Goal: Communication & Community: Answer question/provide support

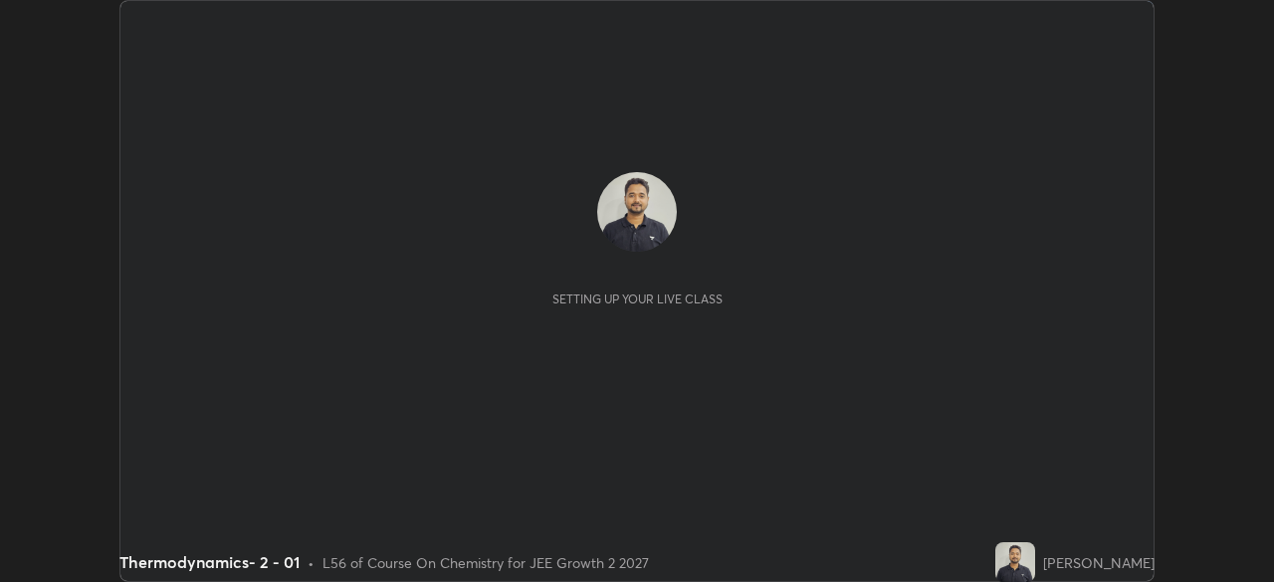
scroll to position [582, 1273]
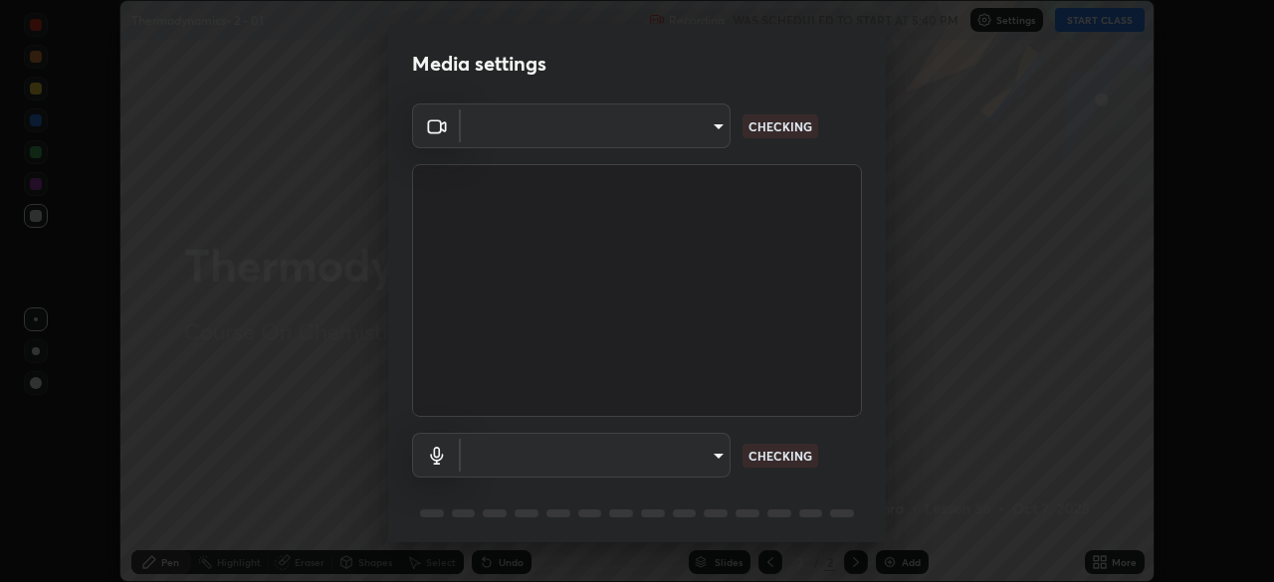
type input "8e51ced37930e971e34d94304a72bdf124377ca82fa83f25b6b4e34e328f1921"
click at [712, 453] on body "Erase all Thermodynamics- 2 - 01 Recording WAS SCHEDULED TO START AT 5:40 PM Se…" at bounding box center [637, 291] width 1274 height 582
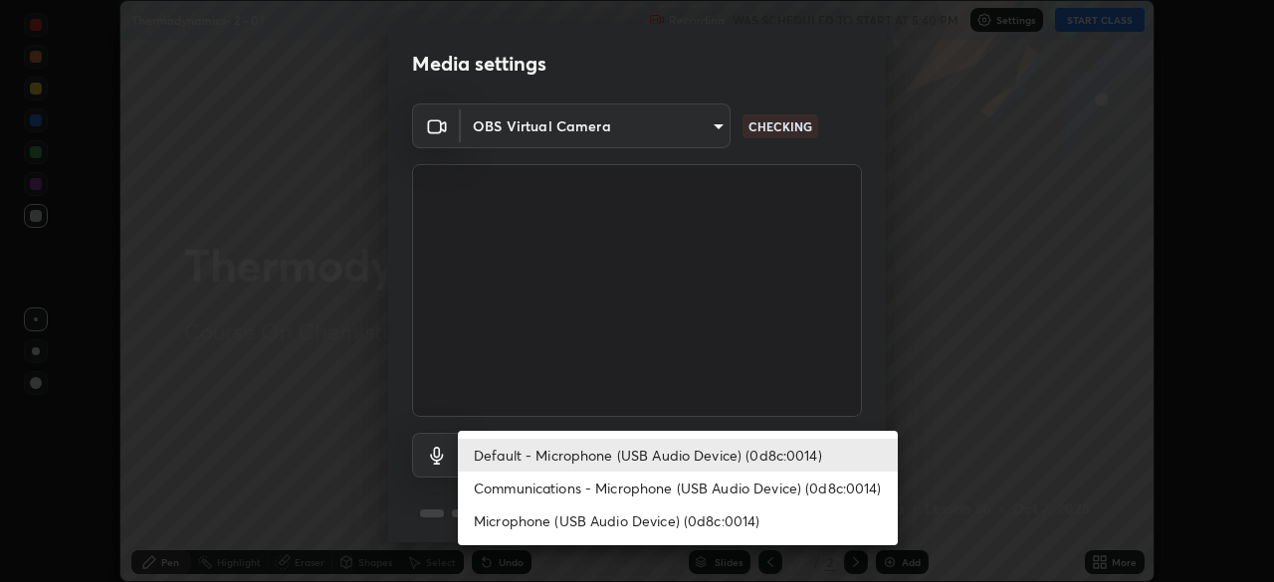
click at [710, 485] on li "Communications - Microphone (USB Audio Device) (0d8c:0014)" at bounding box center [678, 488] width 440 height 33
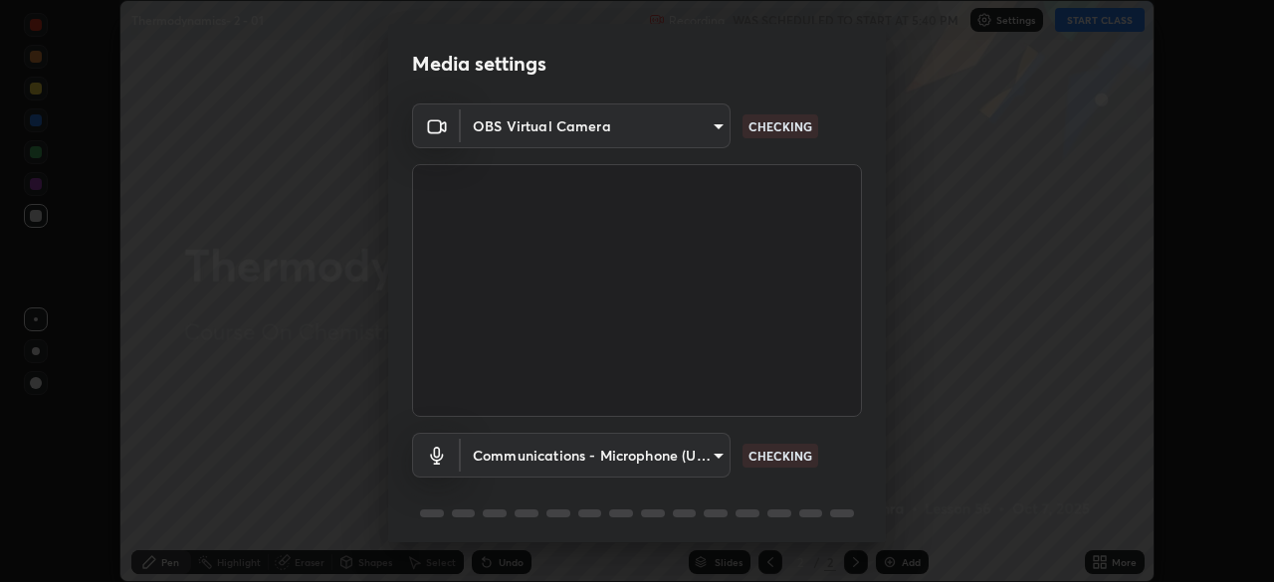
click at [703, 459] on body "Erase all Thermodynamics- 2 - 01 Recording WAS SCHEDULED TO START AT 5:40 PM Se…" at bounding box center [637, 291] width 1274 height 582
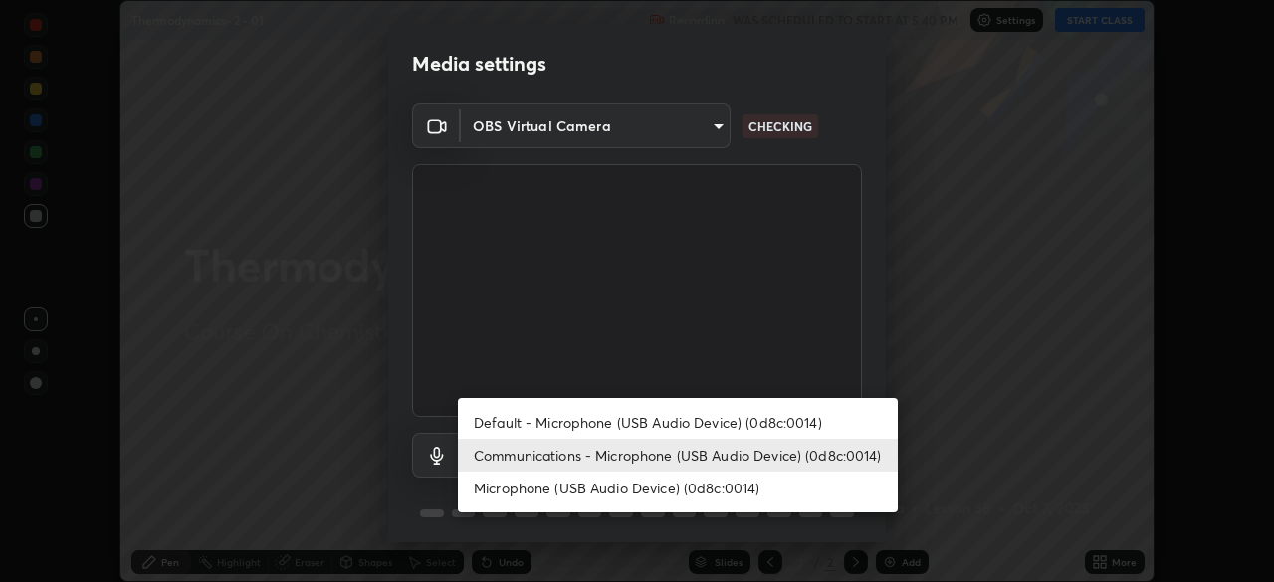
click at [696, 425] on li "Default - Microphone (USB Audio Device) (0d8c:0014)" at bounding box center [678, 422] width 440 height 33
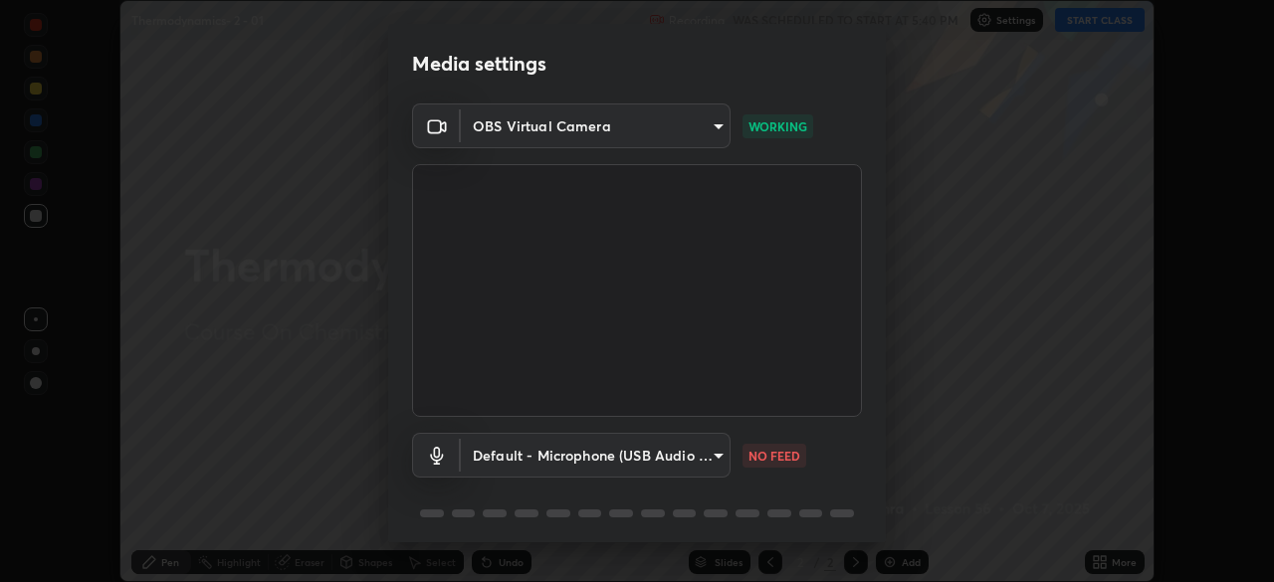
scroll to position [71, 0]
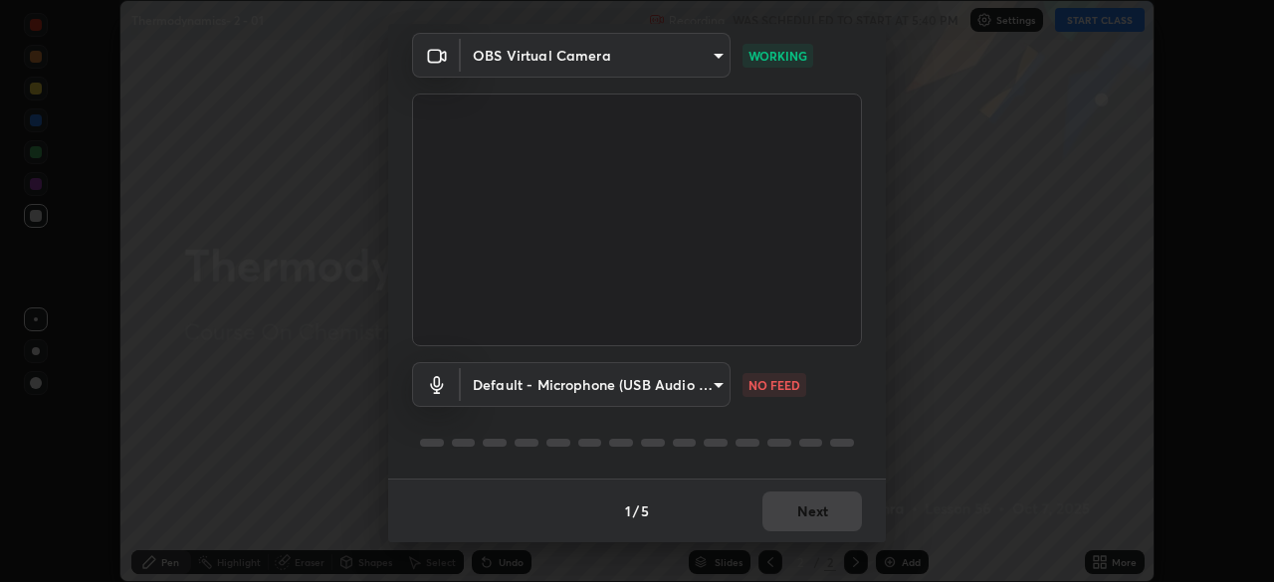
click at [705, 373] on body "Erase all Thermodynamics- 2 - 01 Recording WAS SCHEDULED TO START AT 5:40 PM Se…" at bounding box center [637, 291] width 1274 height 582
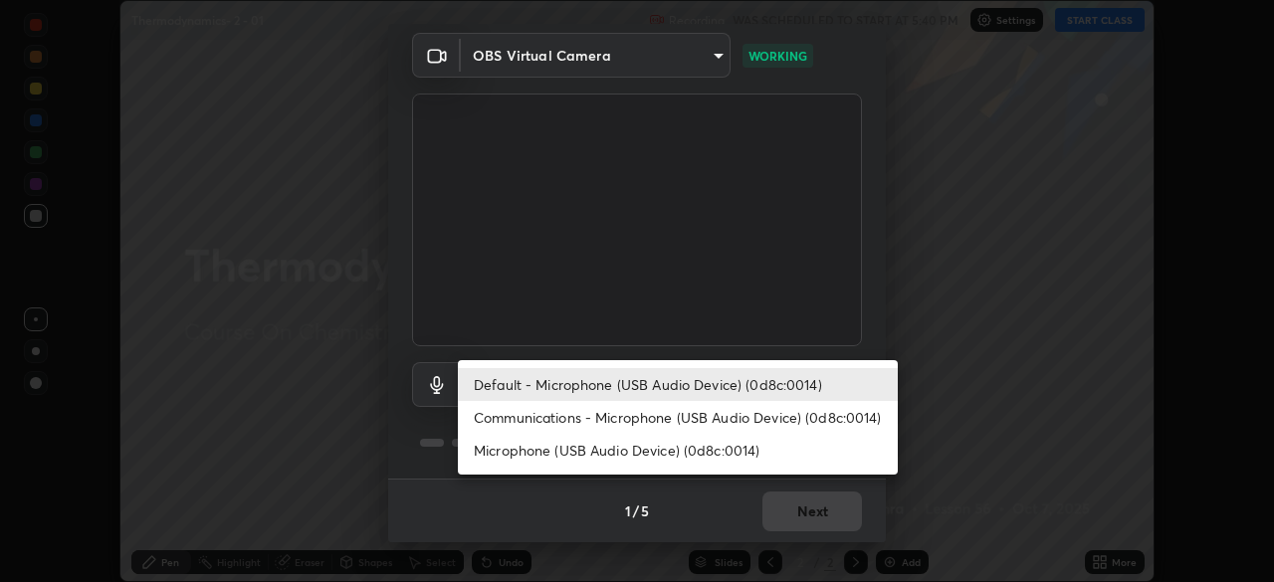
click at [697, 416] on li "Communications - Microphone (USB Audio Device) (0d8c:0014)" at bounding box center [678, 417] width 440 height 33
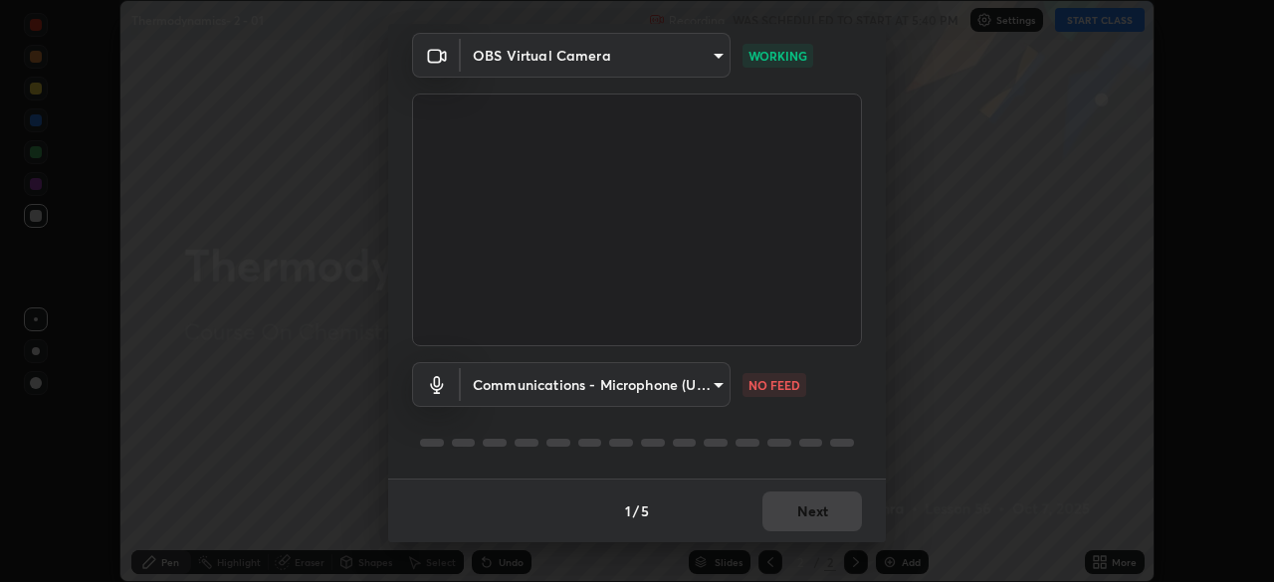
click at [692, 392] on body "Erase all Thermodynamics- 2 - 01 Recording WAS SCHEDULED TO START AT 5:40 PM Se…" at bounding box center [637, 291] width 1274 height 582
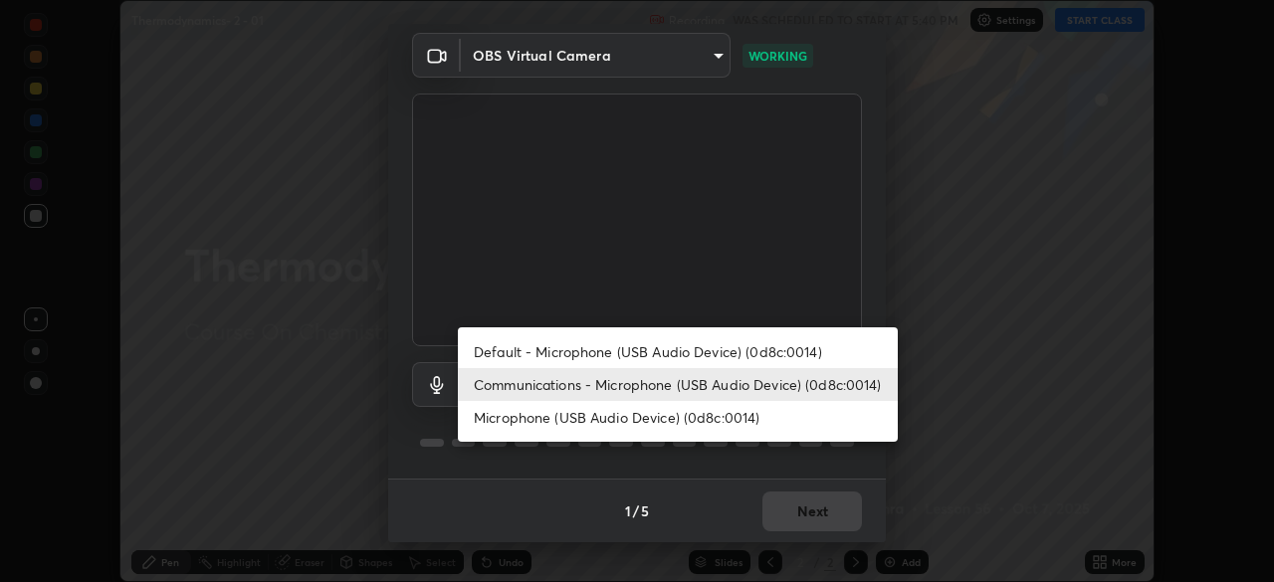
click at [702, 351] on li "Default - Microphone (USB Audio Device) (0d8c:0014)" at bounding box center [678, 352] width 440 height 33
type input "default"
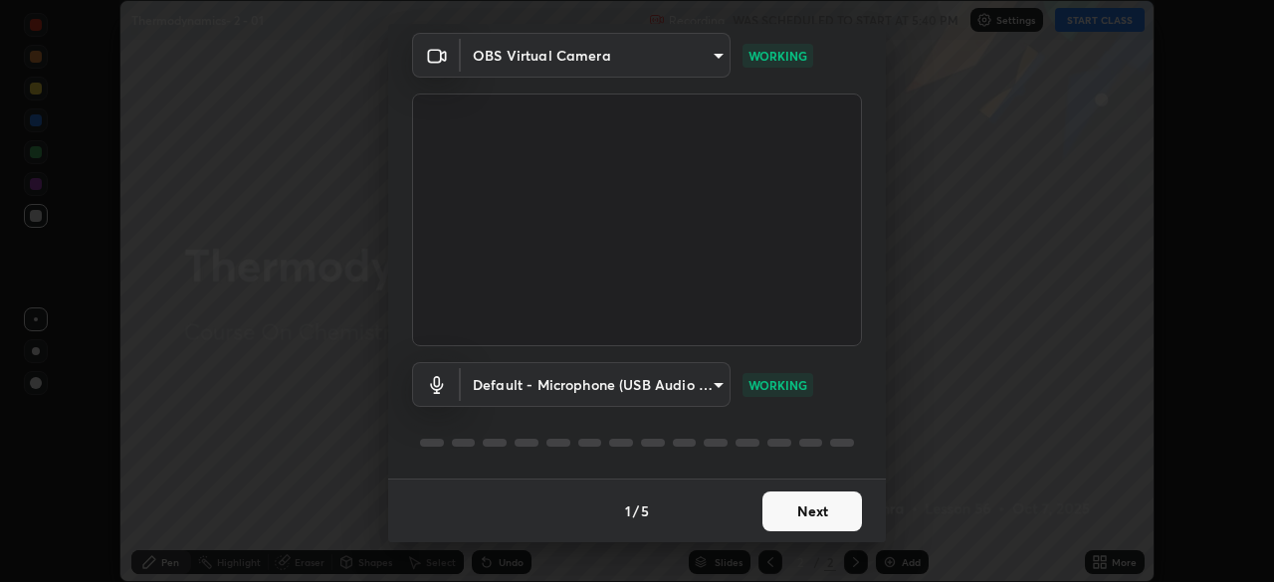
click at [805, 510] on button "Next" at bounding box center [813, 512] width 100 height 40
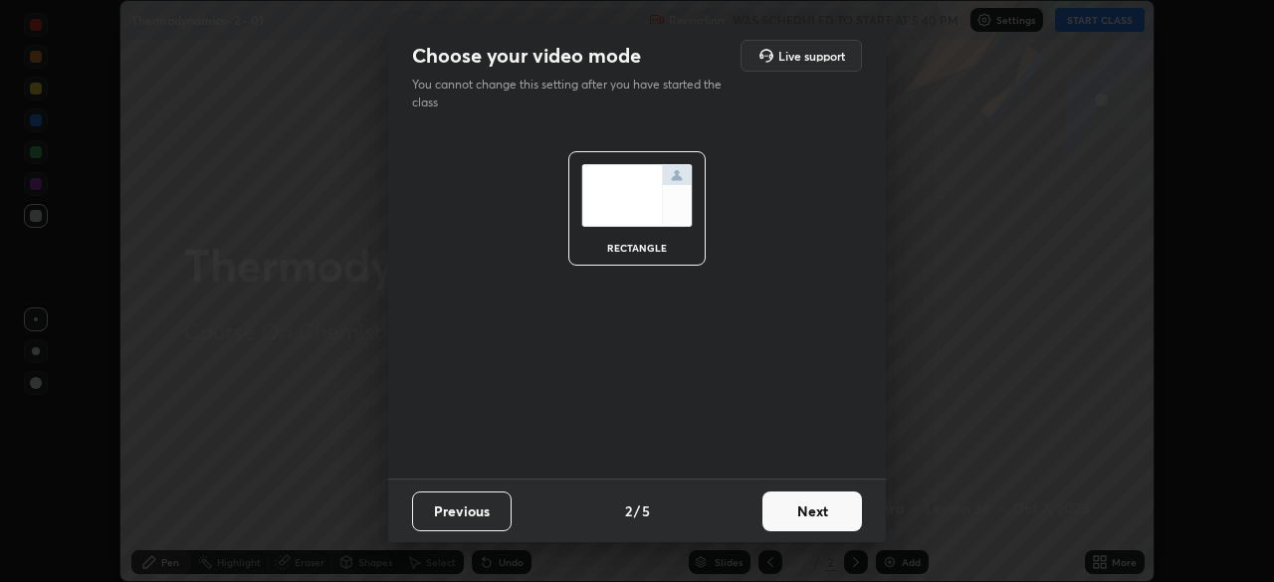
scroll to position [0, 0]
click at [813, 512] on button "Next" at bounding box center [813, 512] width 100 height 40
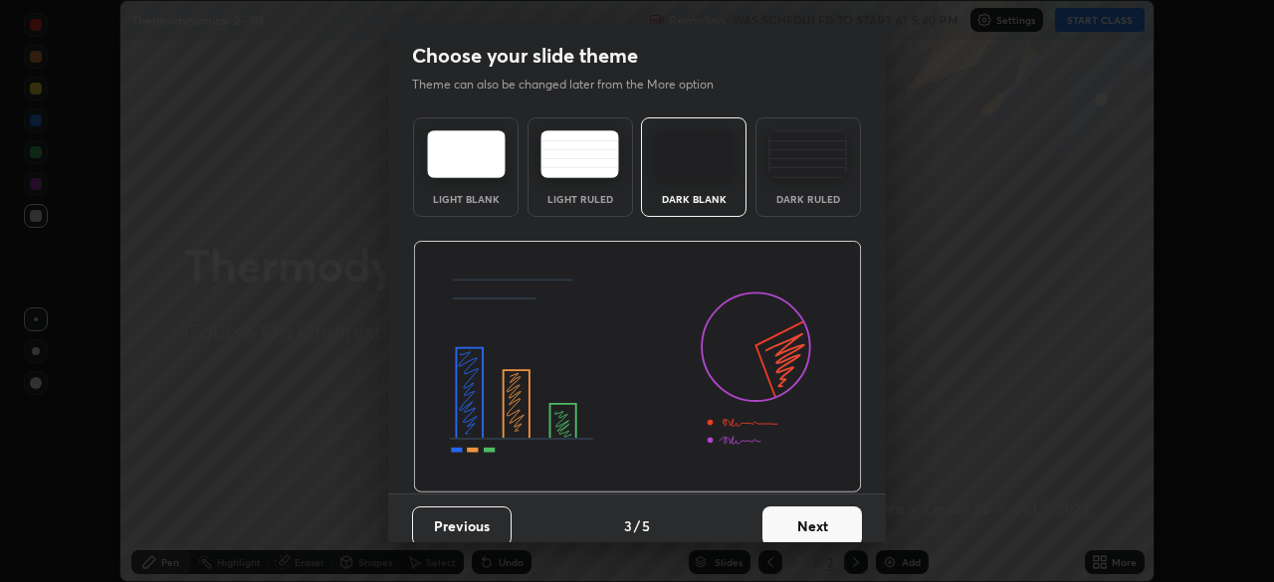
click at [832, 512] on button "Next" at bounding box center [813, 527] width 100 height 40
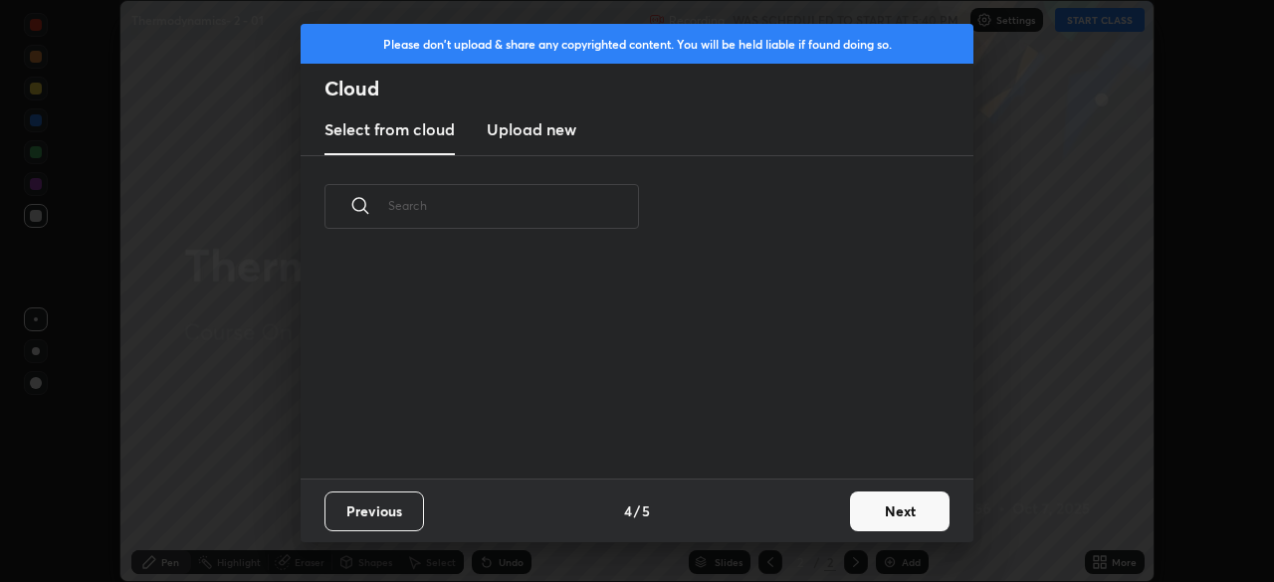
click at [888, 517] on button "Next" at bounding box center [900, 512] width 100 height 40
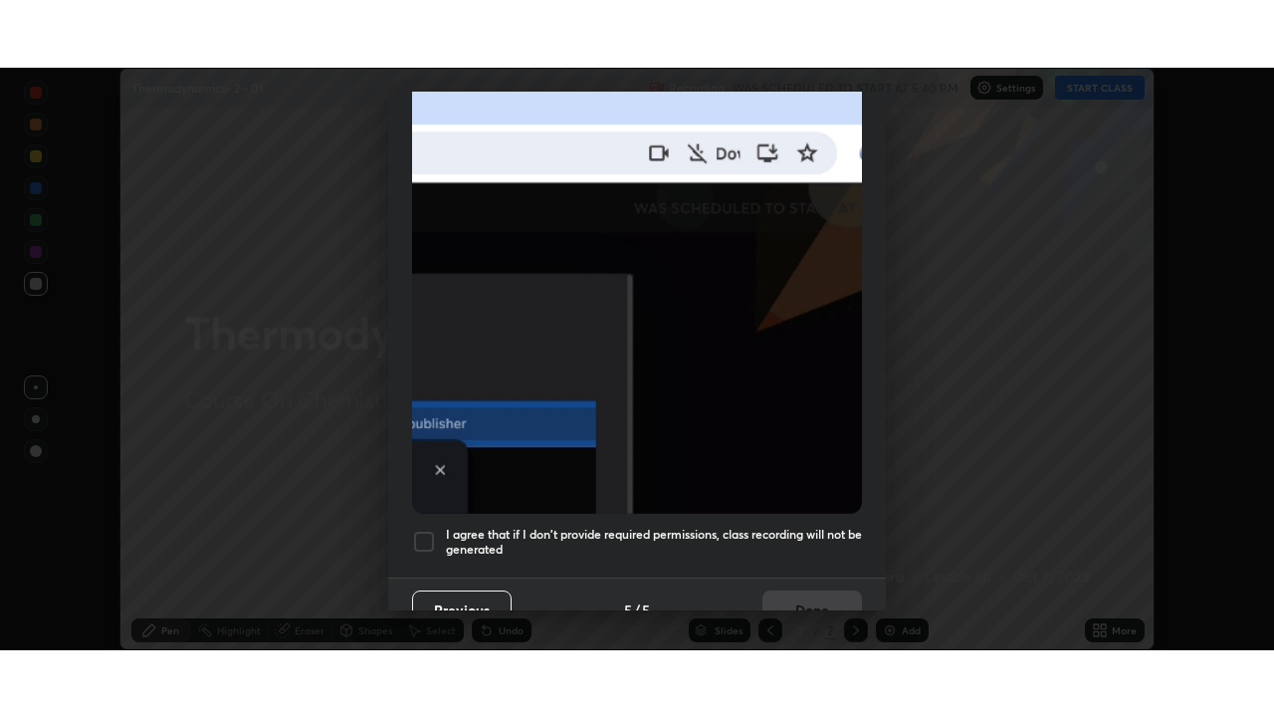
scroll to position [477, 0]
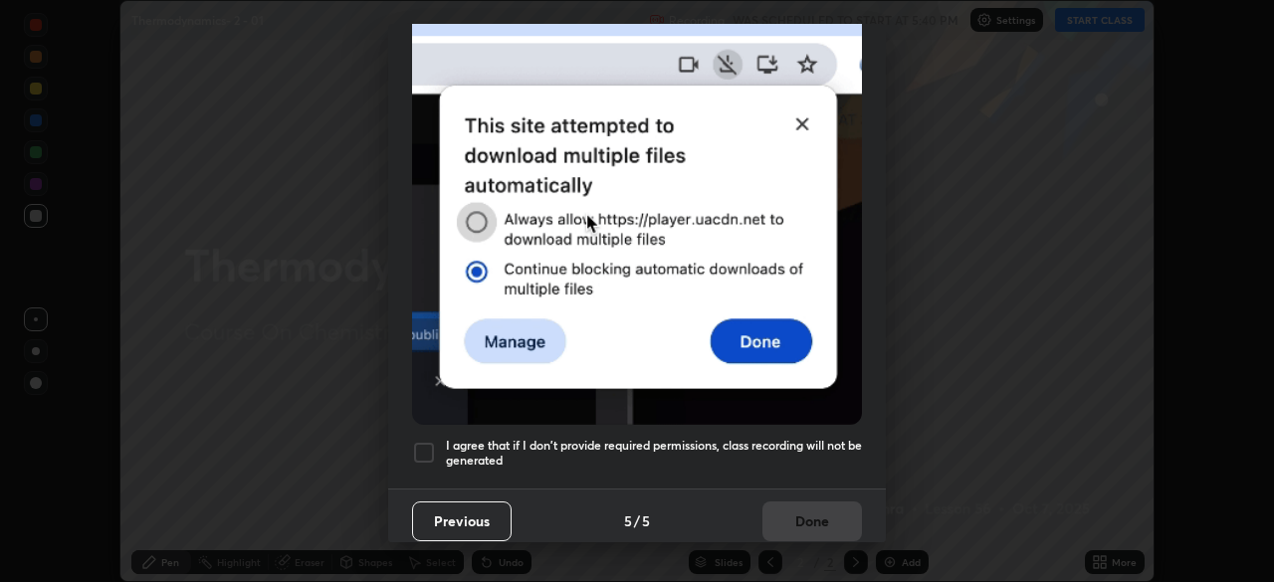
click at [766, 446] on h5 "I agree that if I don't provide required permissions, class recording will not …" at bounding box center [654, 453] width 416 height 31
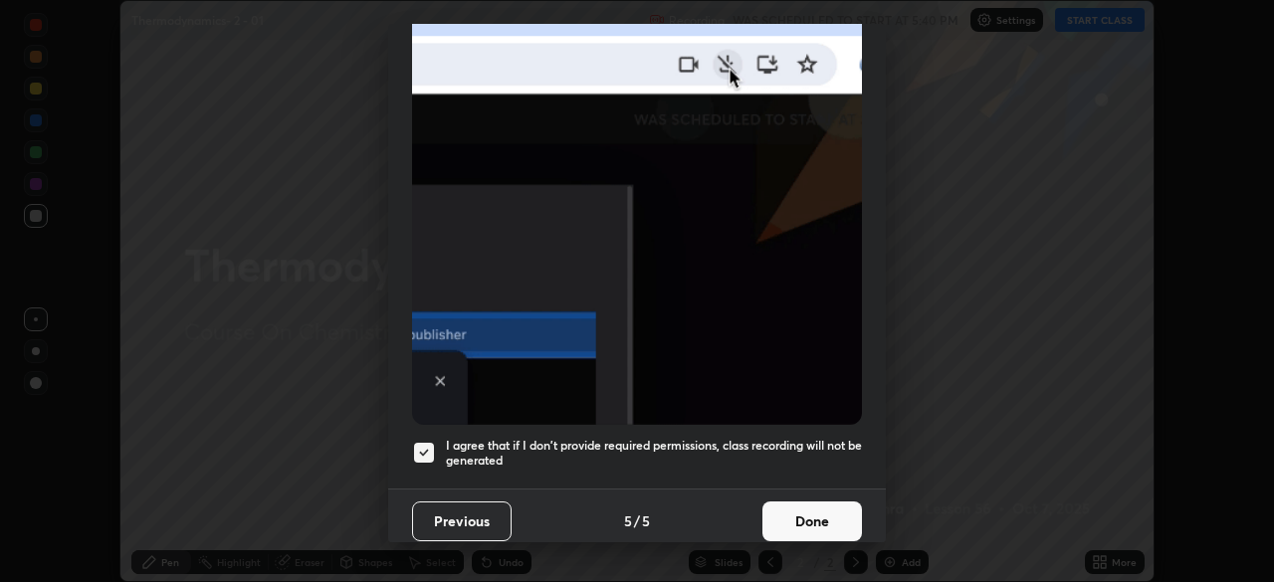
click at [825, 523] on button "Done" at bounding box center [813, 522] width 100 height 40
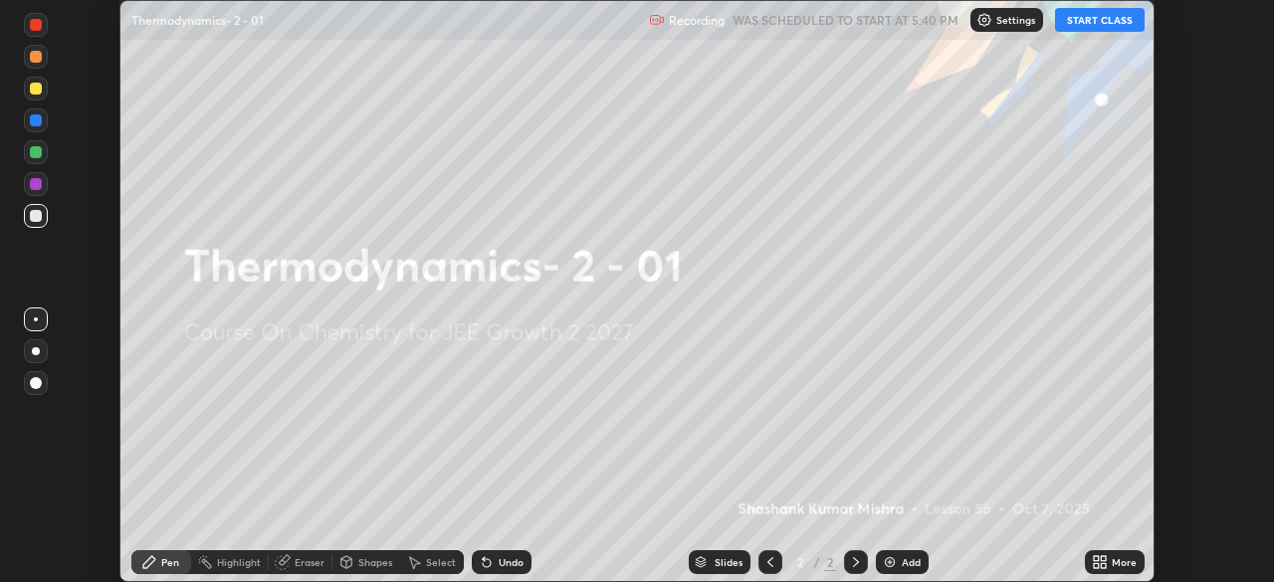
click at [1095, 22] on button "START CLASS" at bounding box center [1100, 20] width 90 height 24
click at [1094, 561] on icon at bounding box center [1096, 559] width 5 height 5
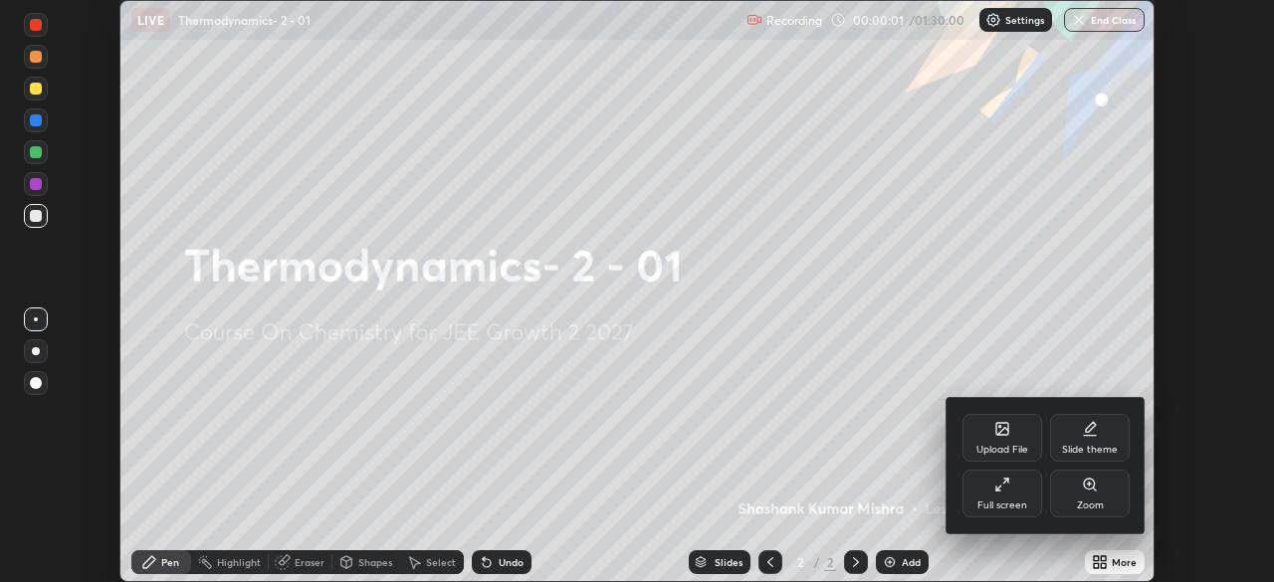
click at [1031, 503] on div "Full screen" at bounding box center [1003, 494] width 80 height 48
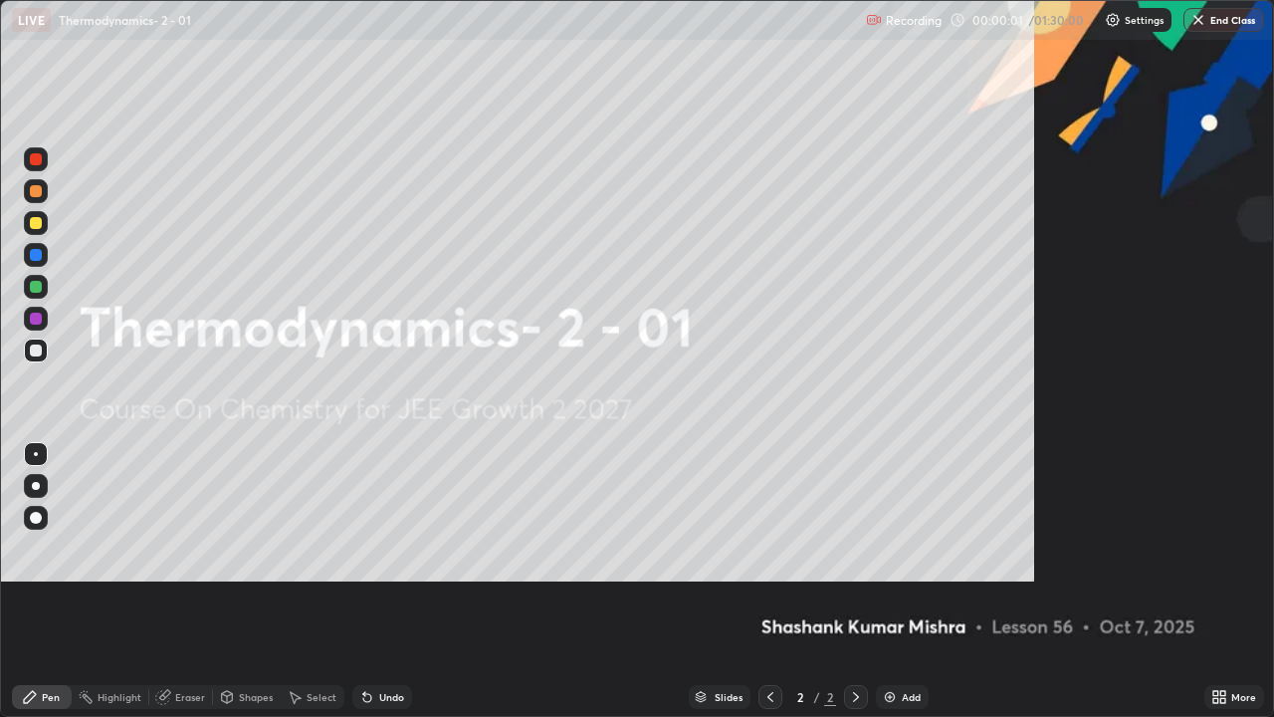
scroll to position [717, 1274]
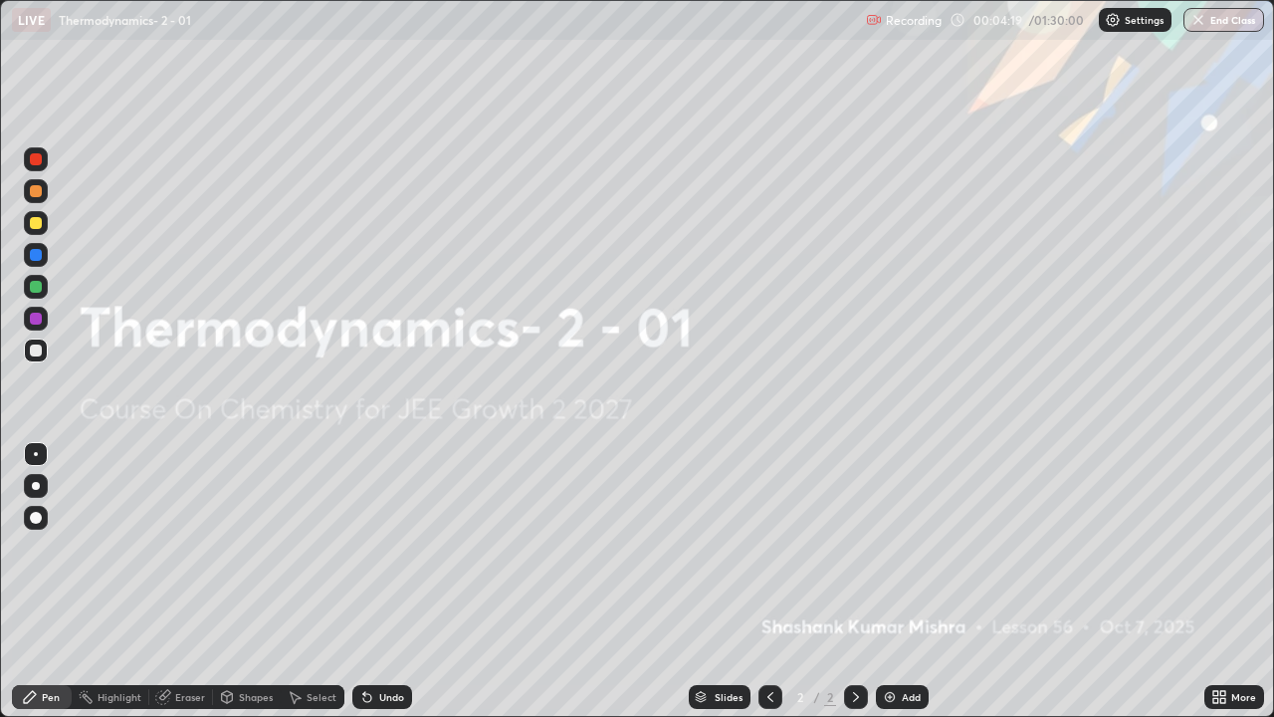
click at [893, 581] on img at bounding box center [890, 697] width 16 height 16
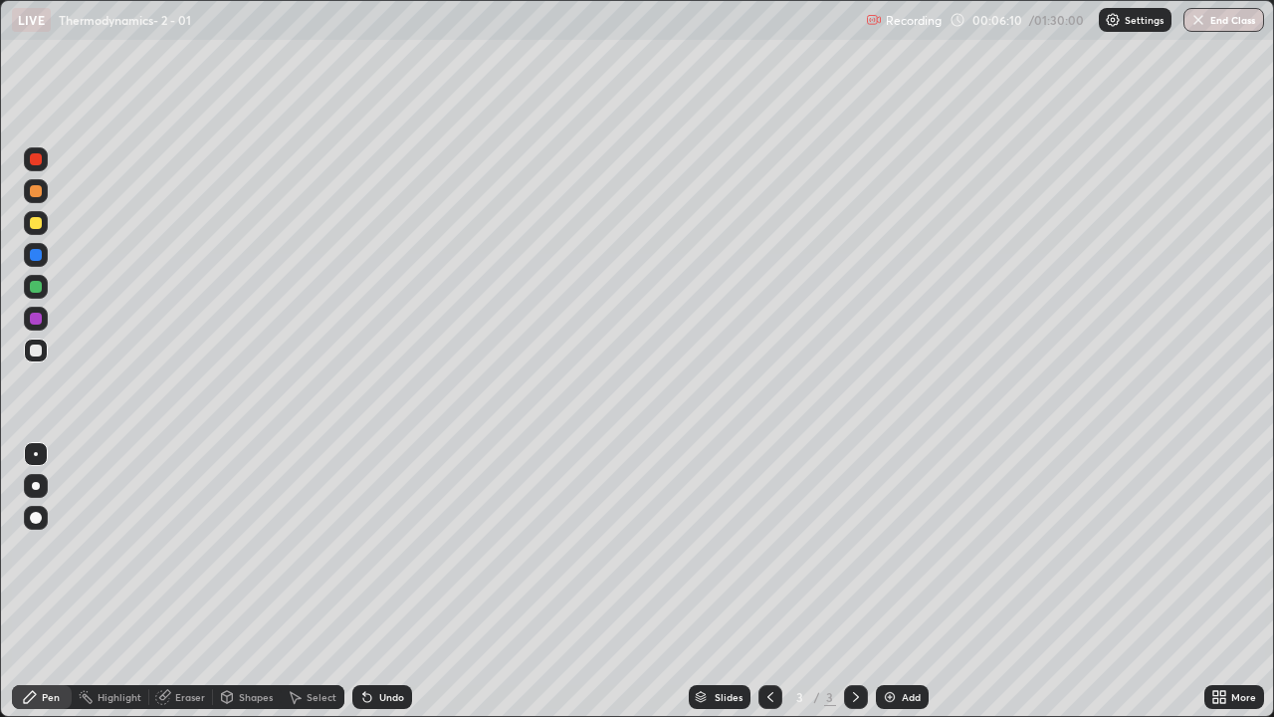
click at [386, 581] on div "Undo" at bounding box center [391, 697] width 25 height 10
click at [377, 581] on div "Undo" at bounding box center [382, 697] width 60 height 24
click at [41, 196] on div at bounding box center [36, 191] width 24 height 24
click at [43, 288] on div at bounding box center [36, 287] width 24 height 24
click at [45, 356] on div at bounding box center [36, 351] width 24 height 24
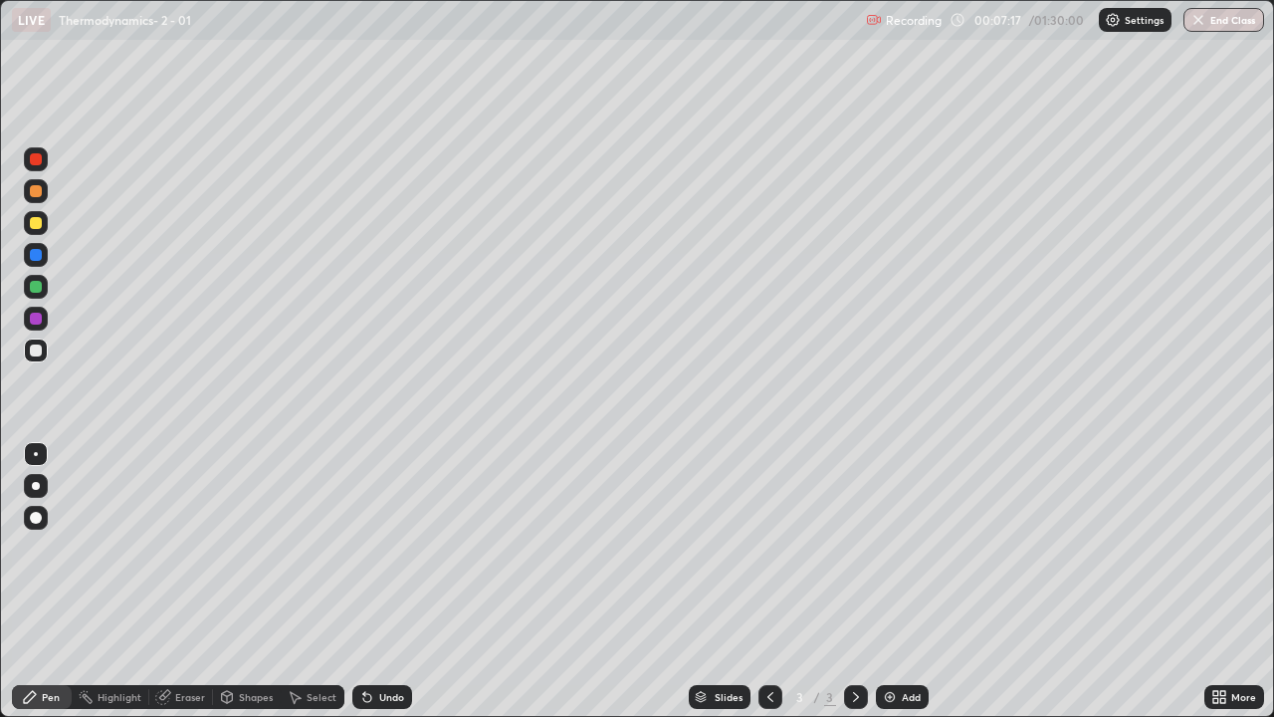
click at [185, 581] on div "Eraser" at bounding box center [190, 697] width 30 height 10
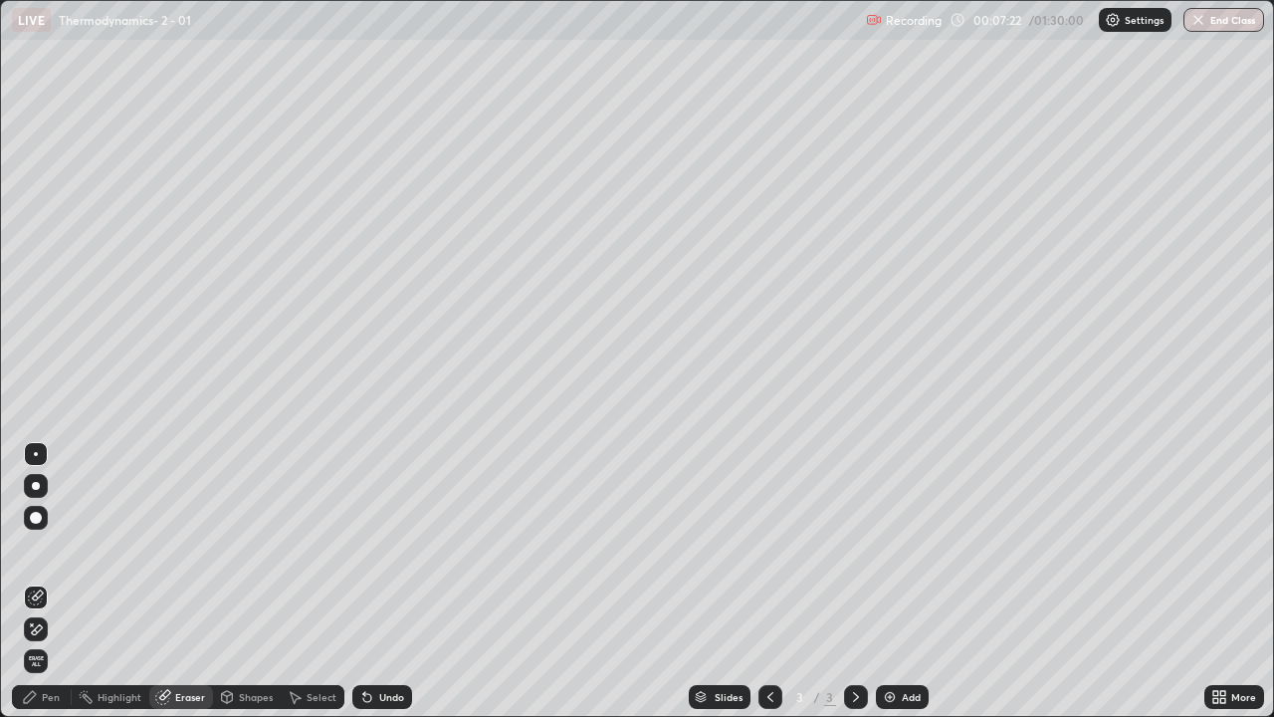
click at [44, 581] on div "Pen" at bounding box center [51, 697] width 18 height 10
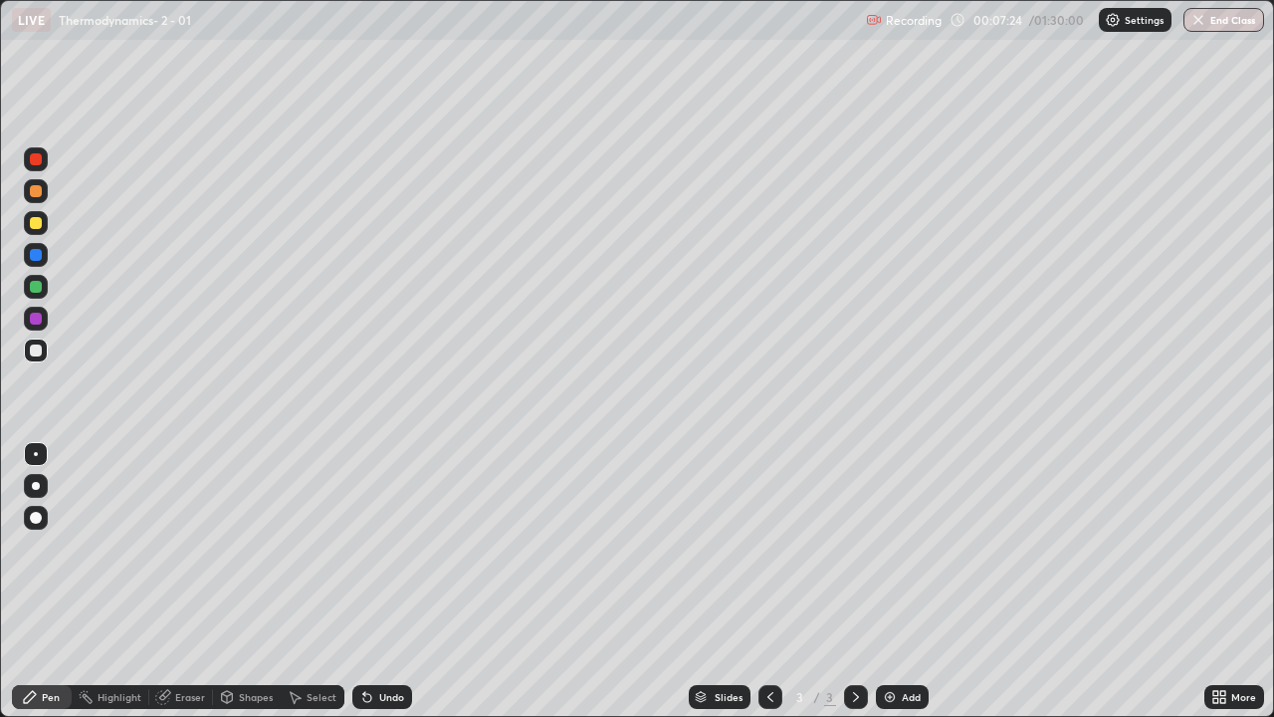
click at [44, 190] on div at bounding box center [36, 191] width 24 height 24
click at [379, 581] on div "Undo" at bounding box center [382, 697] width 60 height 24
click at [36, 290] on div at bounding box center [36, 287] width 12 height 12
click at [37, 350] on div at bounding box center [36, 350] width 12 height 12
click at [186, 581] on div "Eraser" at bounding box center [190, 697] width 30 height 10
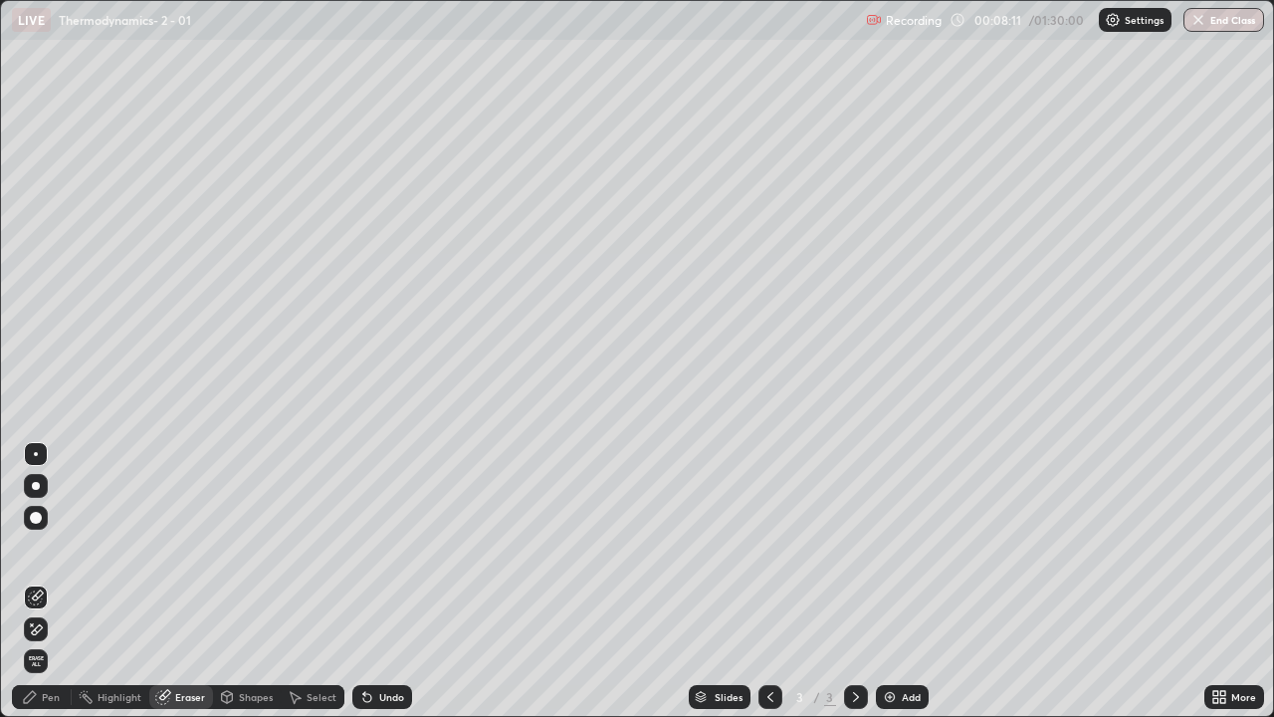
click at [53, 581] on div "Pen" at bounding box center [42, 697] width 60 height 24
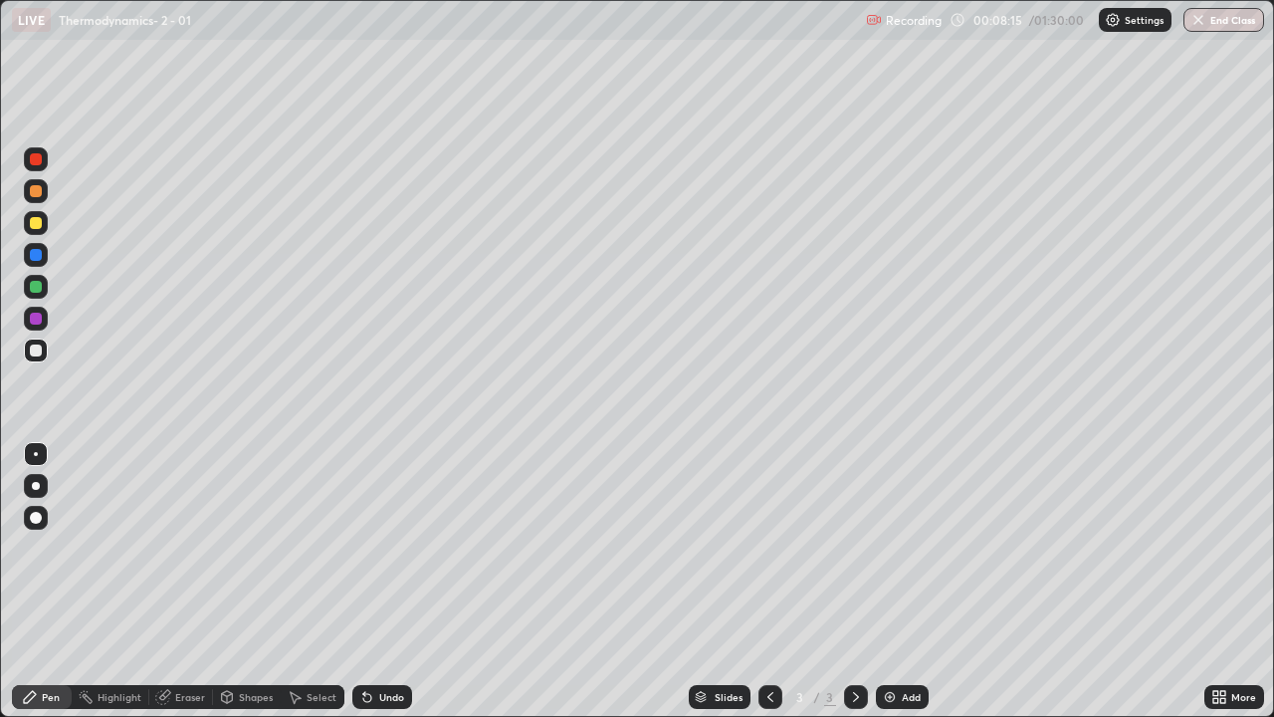
click at [184, 581] on div "Eraser" at bounding box center [190, 697] width 30 height 10
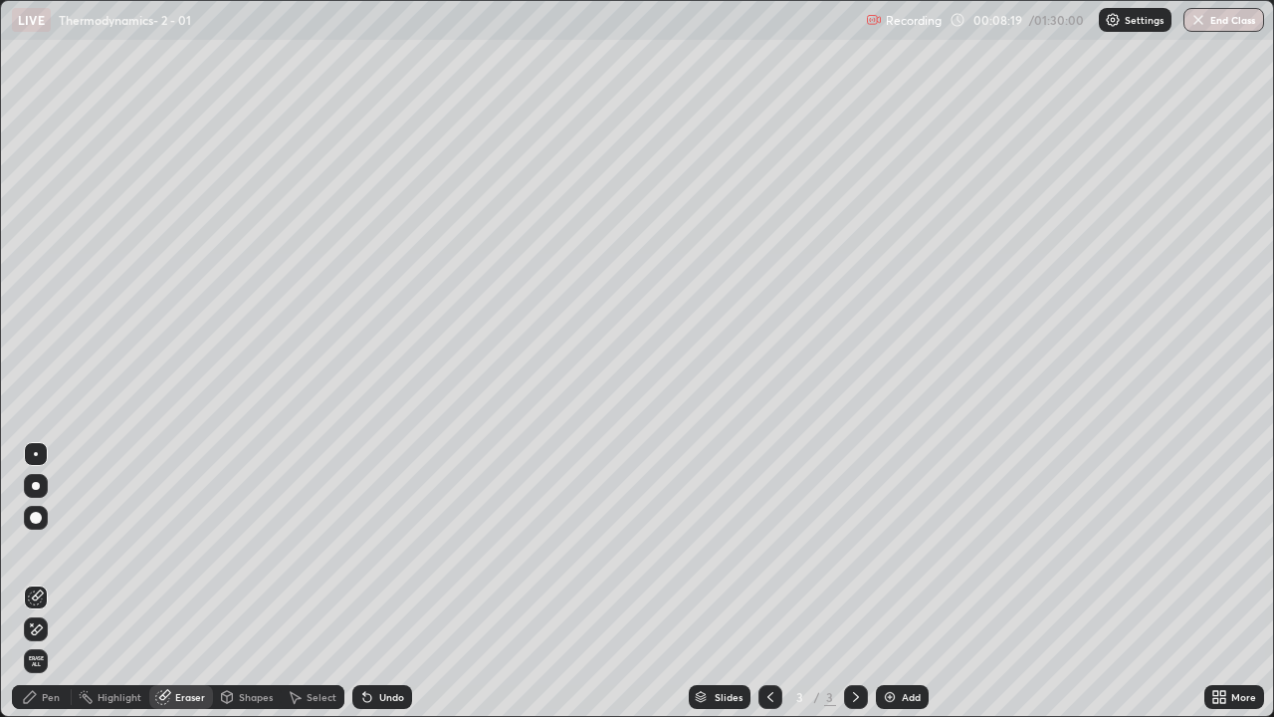
click at [38, 581] on div "Pen" at bounding box center [42, 697] width 60 height 24
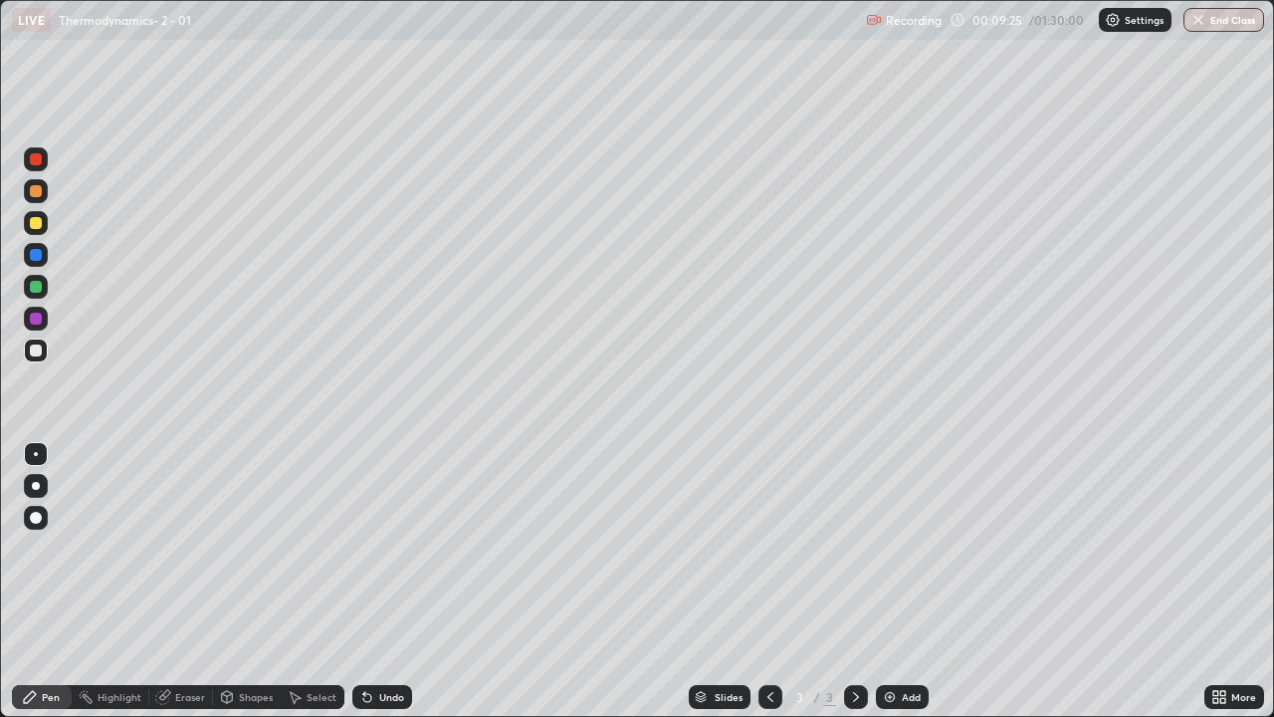
click at [386, 581] on div "Undo" at bounding box center [391, 697] width 25 height 10
click at [382, 581] on div "Undo" at bounding box center [391, 697] width 25 height 10
click at [367, 581] on icon at bounding box center [367, 697] width 16 height 16
click at [889, 581] on img at bounding box center [890, 697] width 16 height 16
click at [376, 581] on div "Undo" at bounding box center [382, 697] width 60 height 24
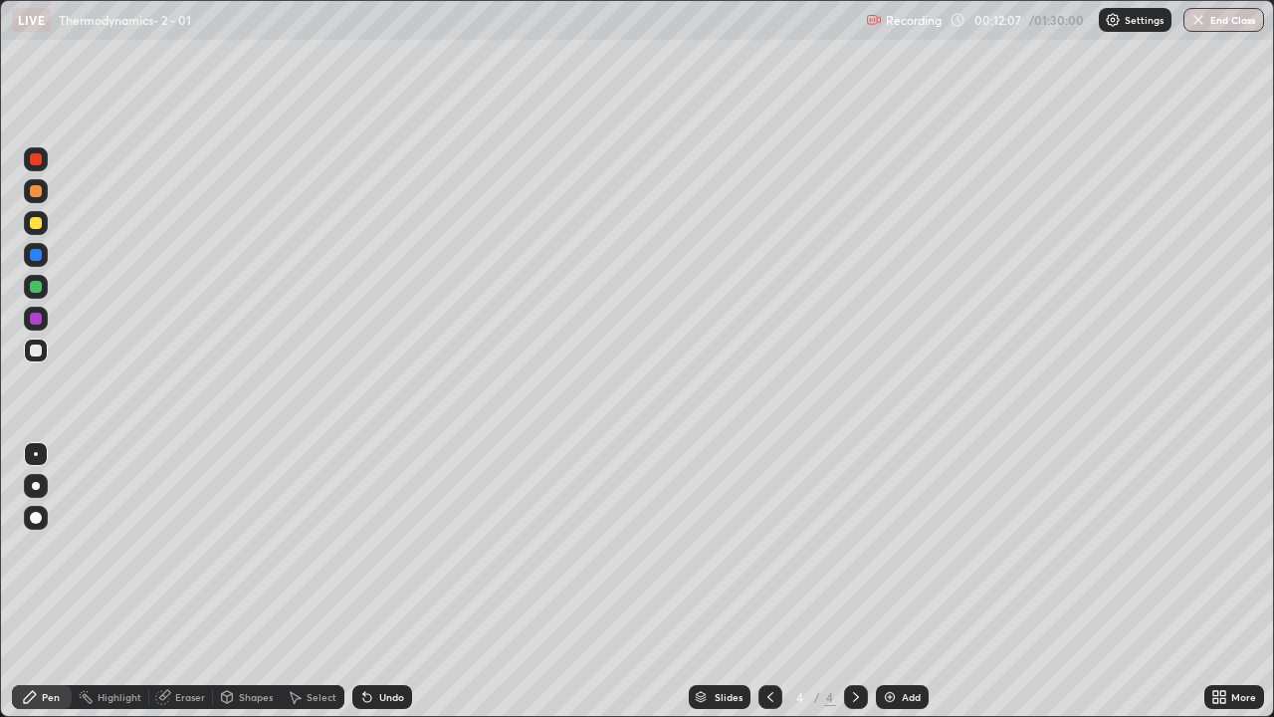
click at [375, 581] on div "Undo" at bounding box center [382, 697] width 60 height 24
click at [778, 581] on div at bounding box center [771, 697] width 24 height 24
click at [854, 581] on icon at bounding box center [856, 697] width 16 height 16
click at [771, 581] on icon at bounding box center [771, 697] width 16 height 16
click at [853, 581] on icon at bounding box center [856, 697] width 6 height 10
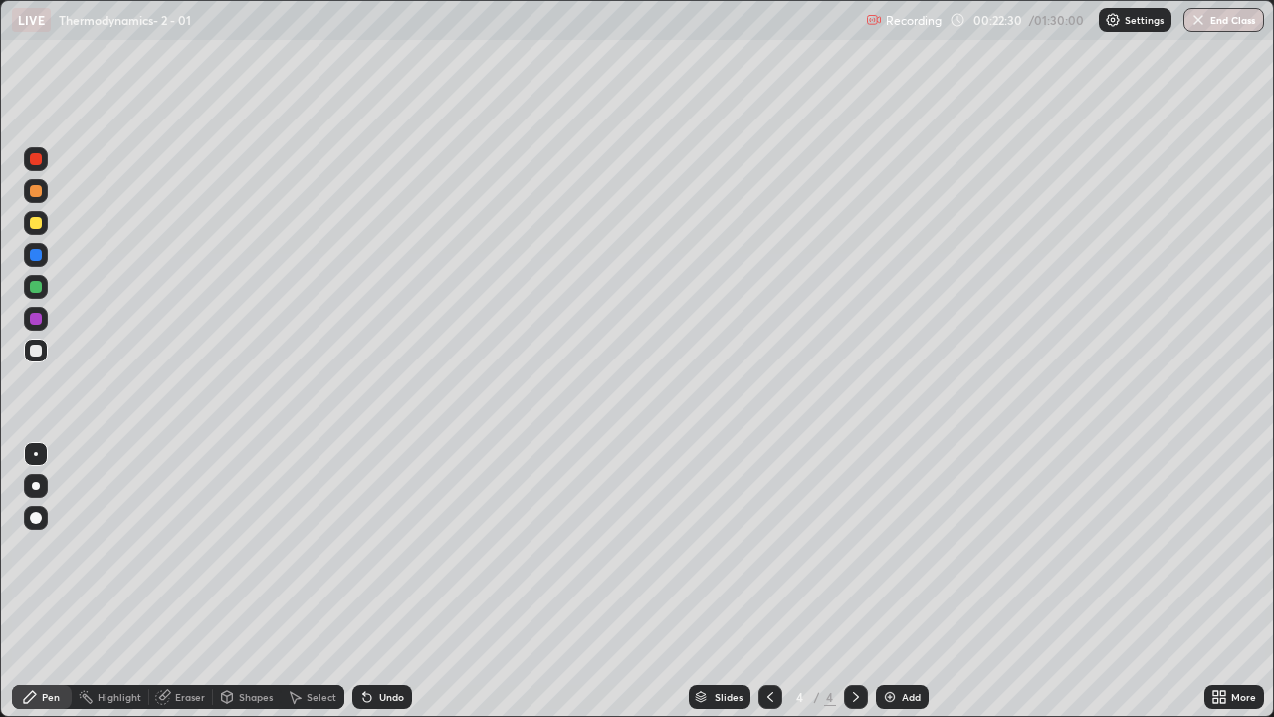
click at [888, 581] on img at bounding box center [890, 697] width 16 height 16
click at [186, 581] on div "Eraser" at bounding box center [190, 697] width 30 height 10
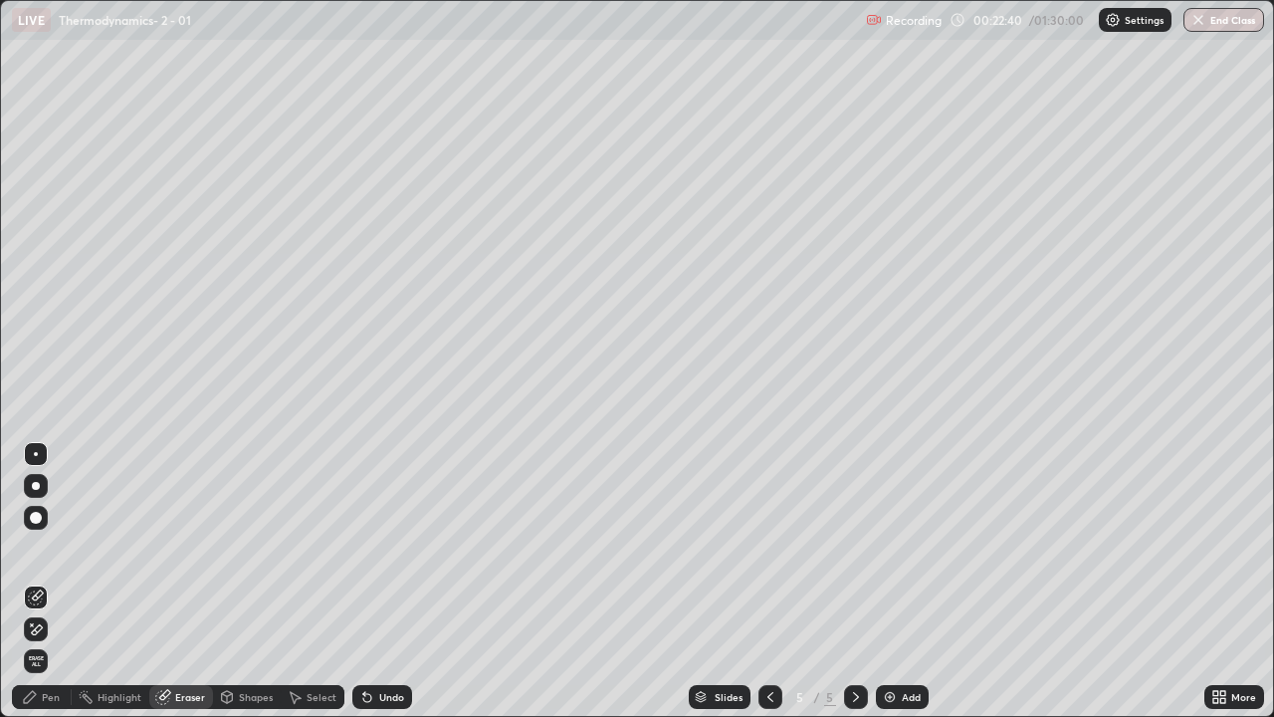
click at [47, 581] on div "Pen" at bounding box center [51, 697] width 18 height 10
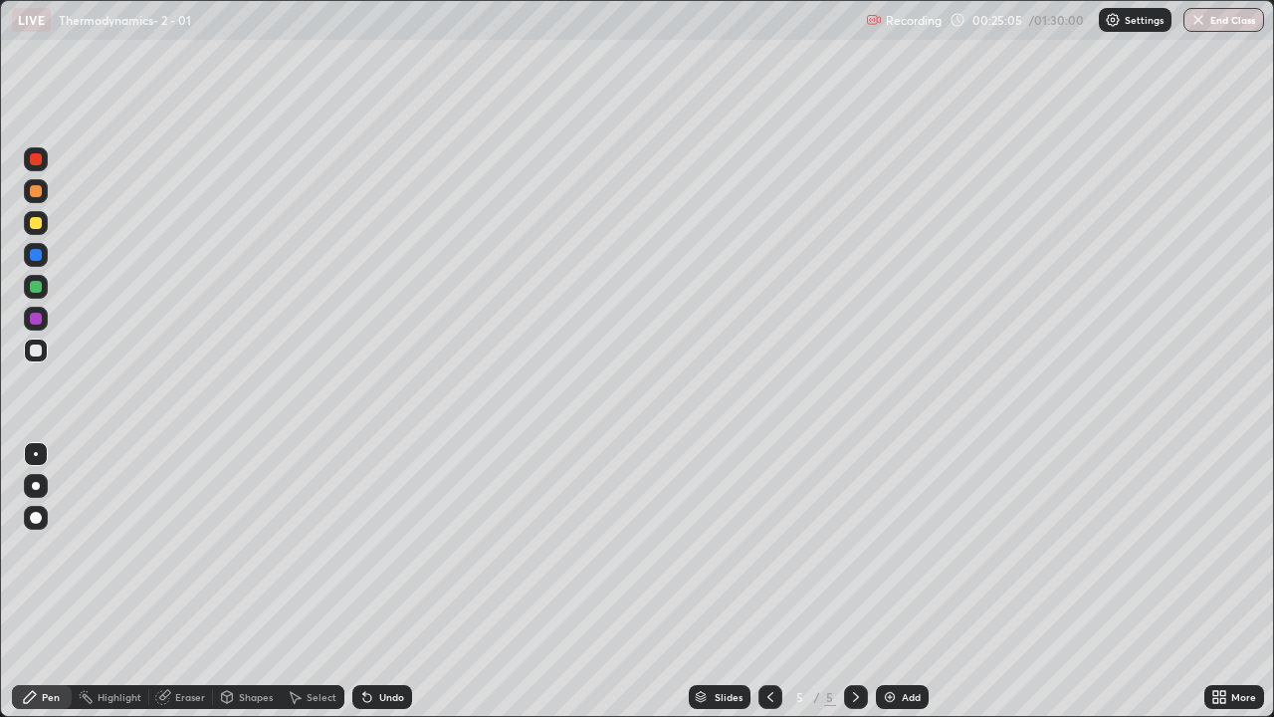
click at [382, 581] on div "Undo" at bounding box center [391, 697] width 25 height 10
click at [383, 581] on div "Undo" at bounding box center [391, 697] width 25 height 10
click at [379, 581] on div "Undo" at bounding box center [391, 697] width 25 height 10
click at [886, 581] on img at bounding box center [890, 697] width 16 height 16
click at [381, 581] on div "Undo" at bounding box center [382, 697] width 60 height 24
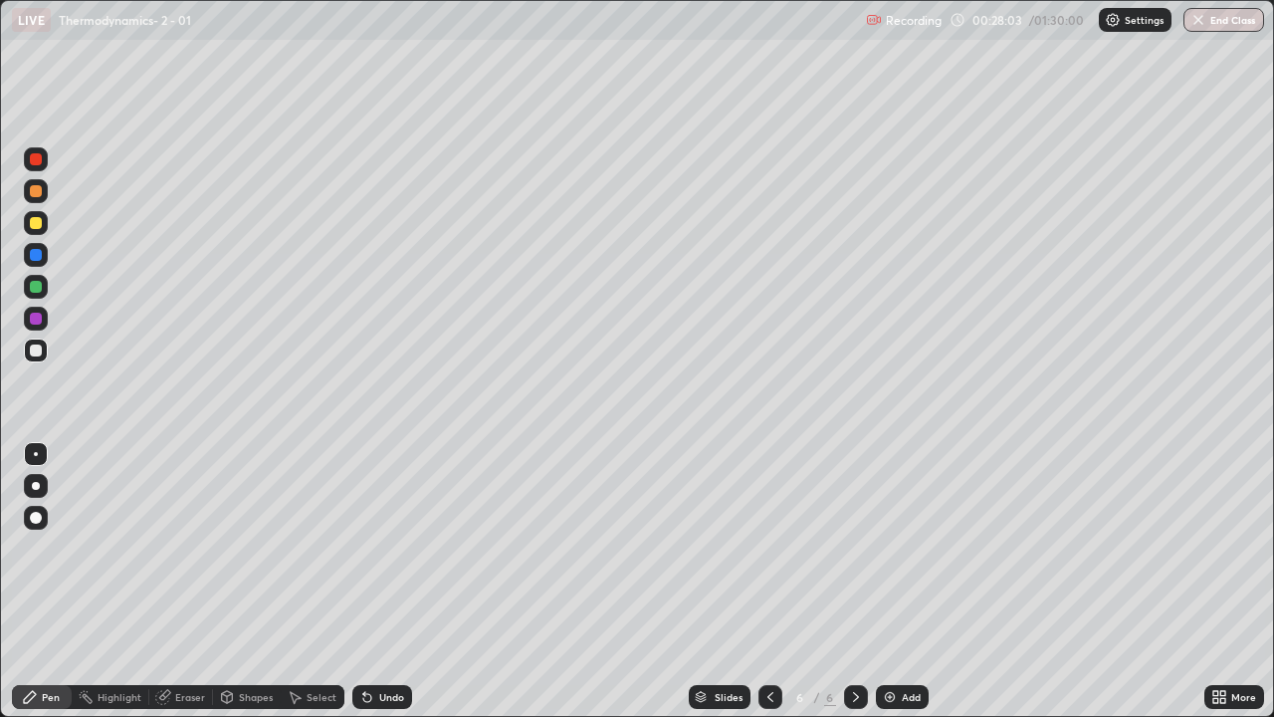
click at [380, 581] on div "Undo" at bounding box center [391, 697] width 25 height 10
click at [311, 581] on div "Select" at bounding box center [322, 697] width 30 height 10
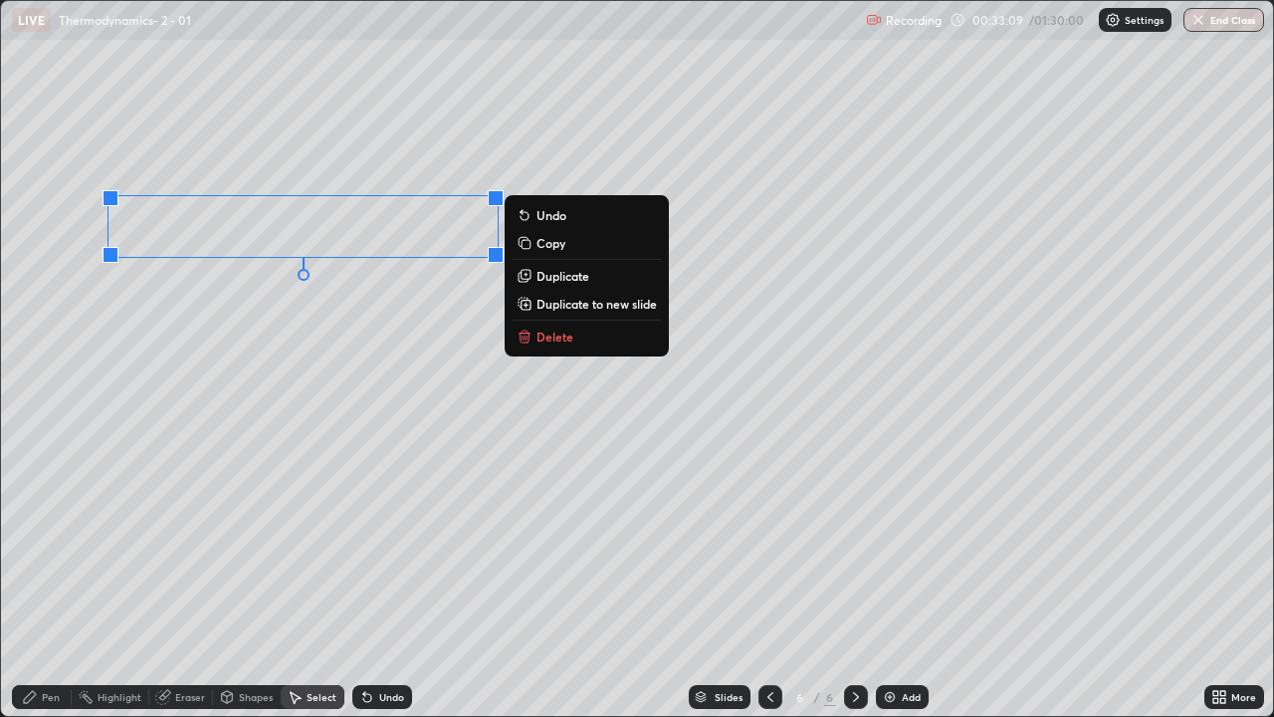
click at [561, 333] on p "Delete" at bounding box center [555, 337] width 37 height 16
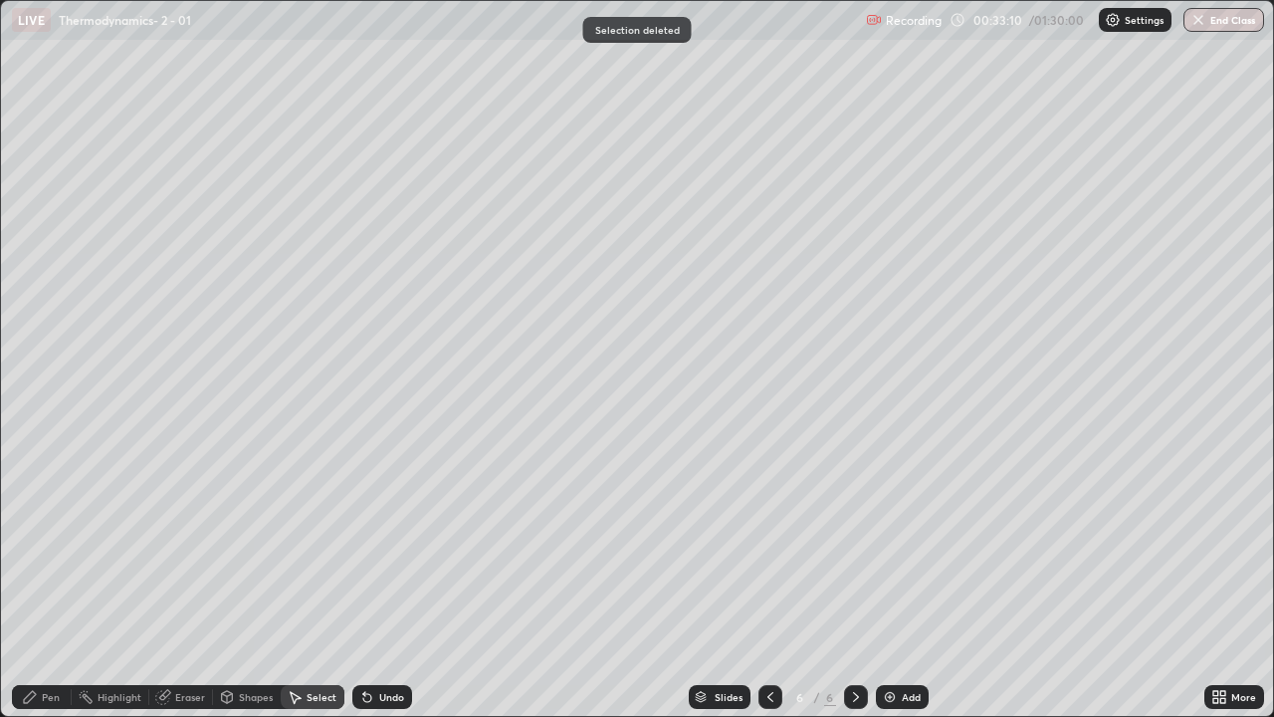
click at [37, 581] on icon at bounding box center [30, 697] width 16 height 16
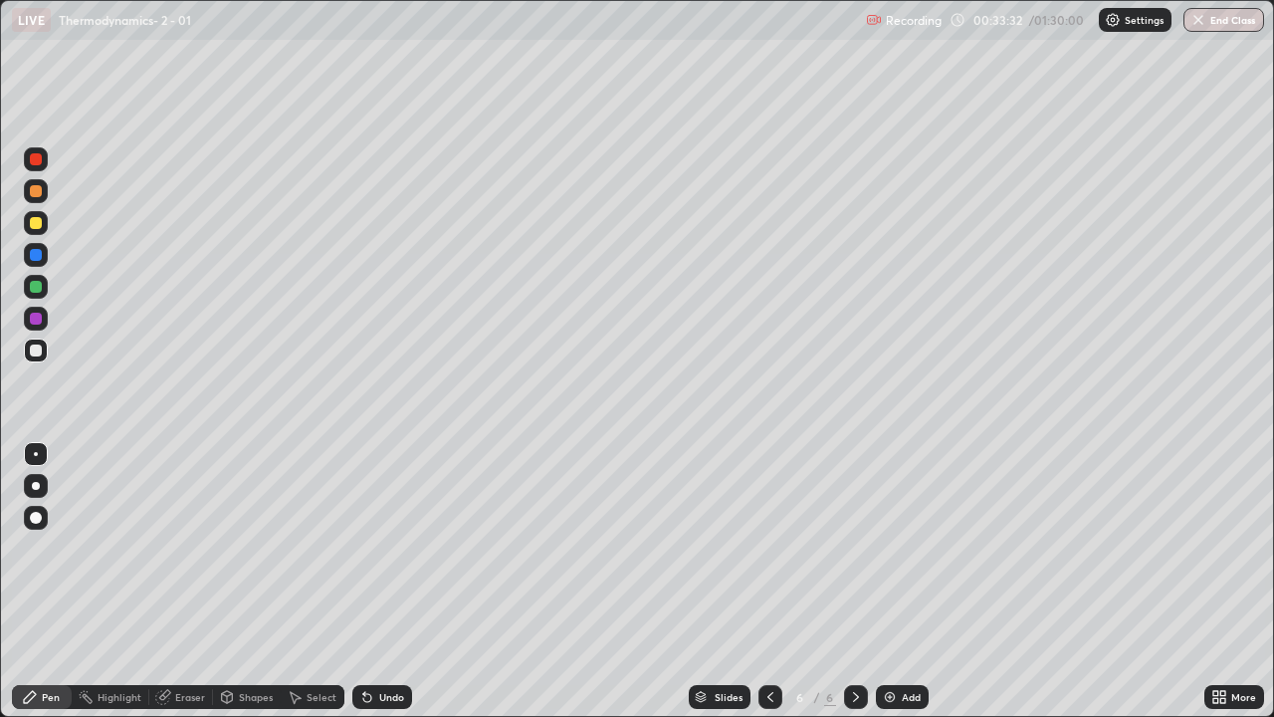
click at [363, 581] on icon at bounding box center [364, 693] width 2 height 2
click at [364, 581] on icon at bounding box center [367, 698] width 8 height 8
click at [385, 581] on div "Undo" at bounding box center [382, 697] width 60 height 24
click at [387, 581] on div "Undo" at bounding box center [391, 697] width 25 height 10
click at [383, 581] on div "Undo" at bounding box center [391, 697] width 25 height 10
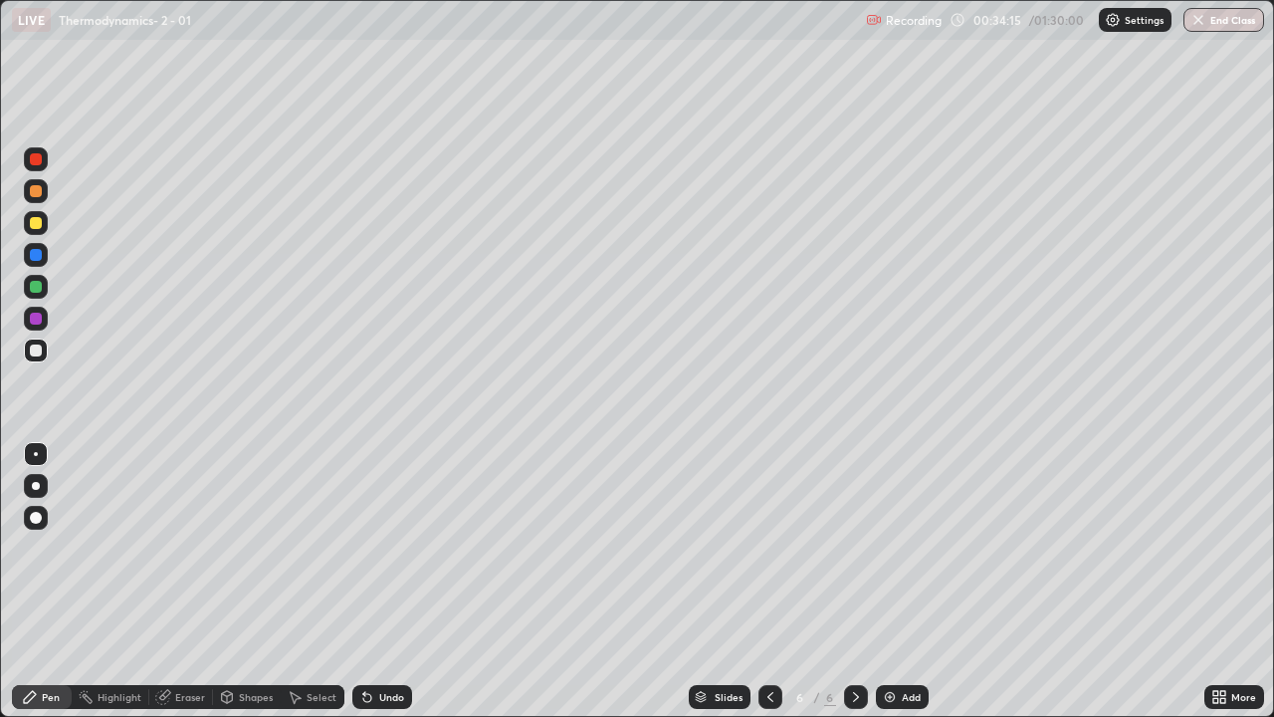
click at [197, 581] on div "Eraser" at bounding box center [181, 697] width 64 height 24
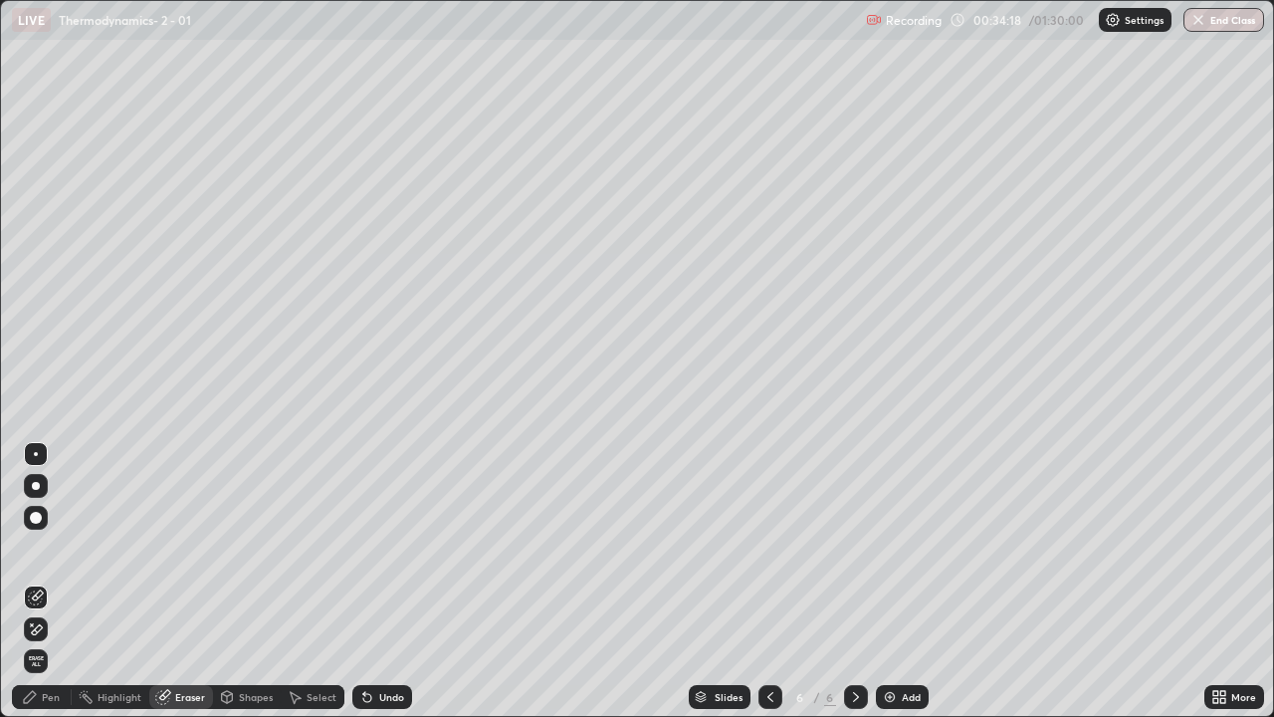
click at [63, 581] on div "Pen" at bounding box center [42, 697] width 60 height 24
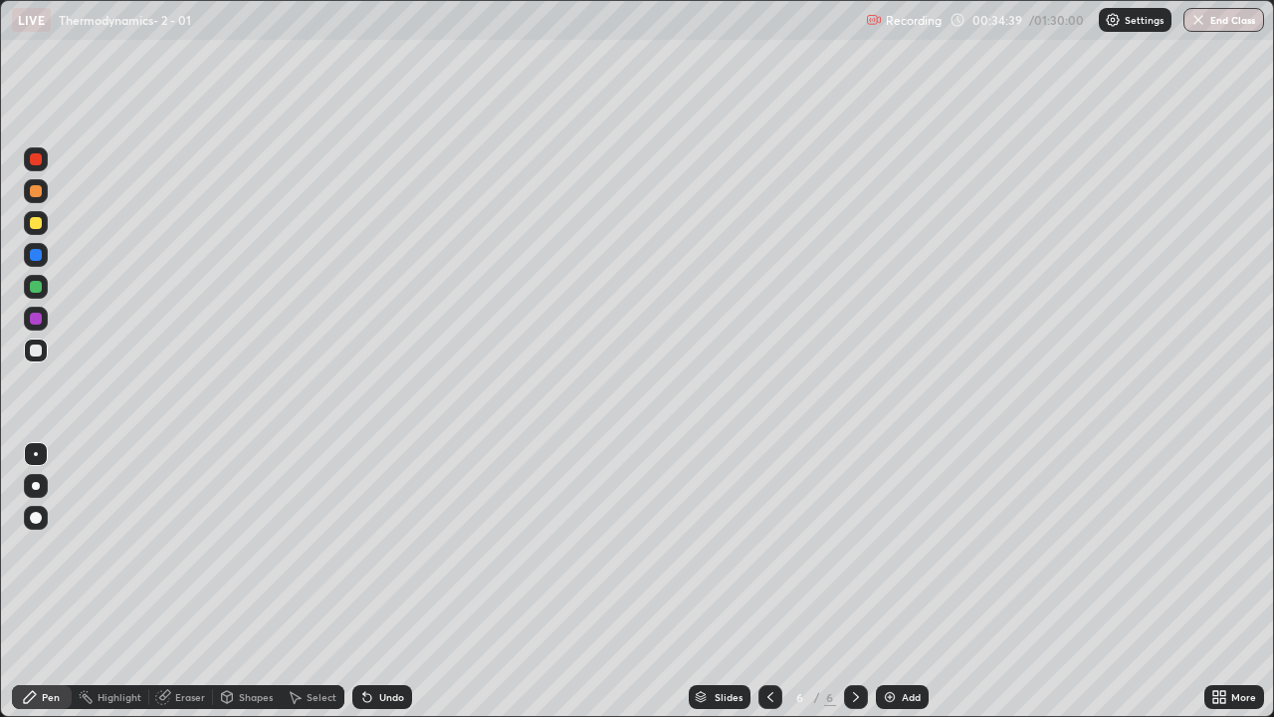
click at [388, 581] on div "Undo" at bounding box center [391, 697] width 25 height 10
click at [389, 581] on div "Undo" at bounding box center [391, 697] width 25 height 10
click at [387, 581] on div "Undo" at bounding box center [382, 697] width 60 height 24
click at [384, 581] on div "Undo" at bounding box center [382, 697] width 60 height 24
click at [387, 581] on div "Undo" at bounding box center [382, 697] width 60 height 24
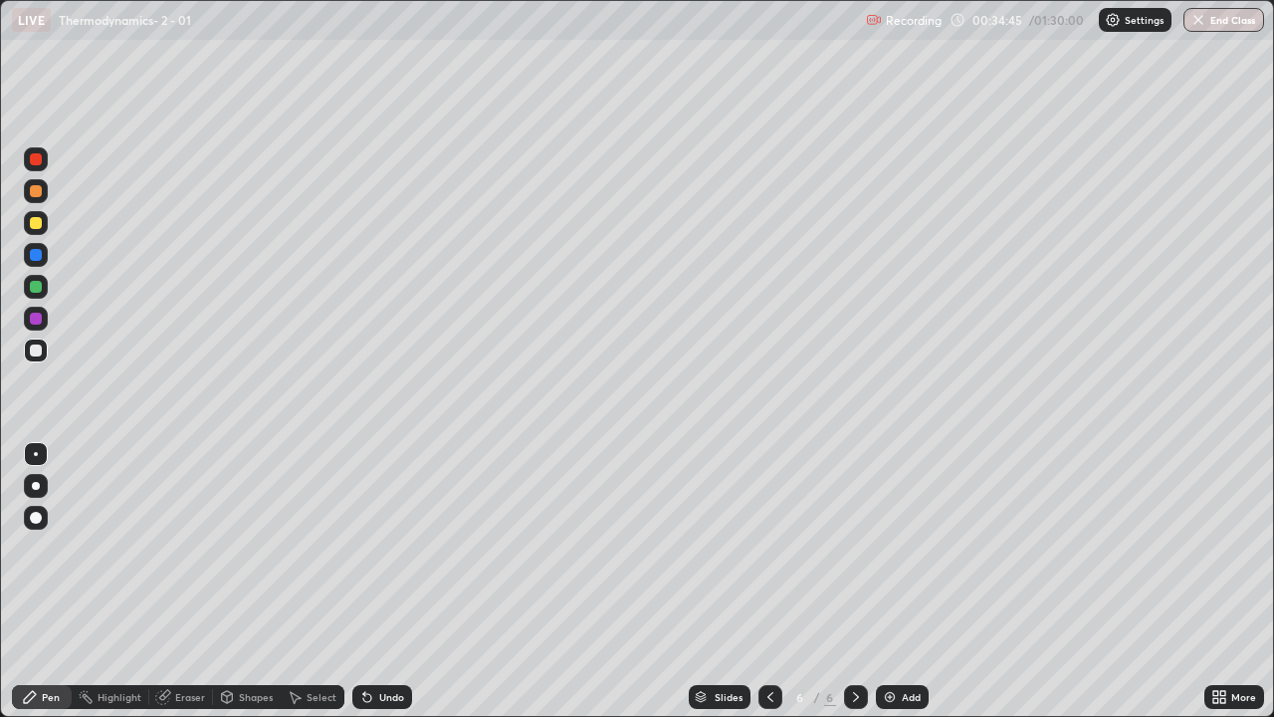
click at [384, 581] on div "Undo" at bounding box center [382, 697] width 60 height 24
click at [389, 581] on div "Undo" at bounding box center [382, 697] width 60 height 24
click at [186, 581] on div "Eraser" at bounding box center [190, 697] width 30 height 10
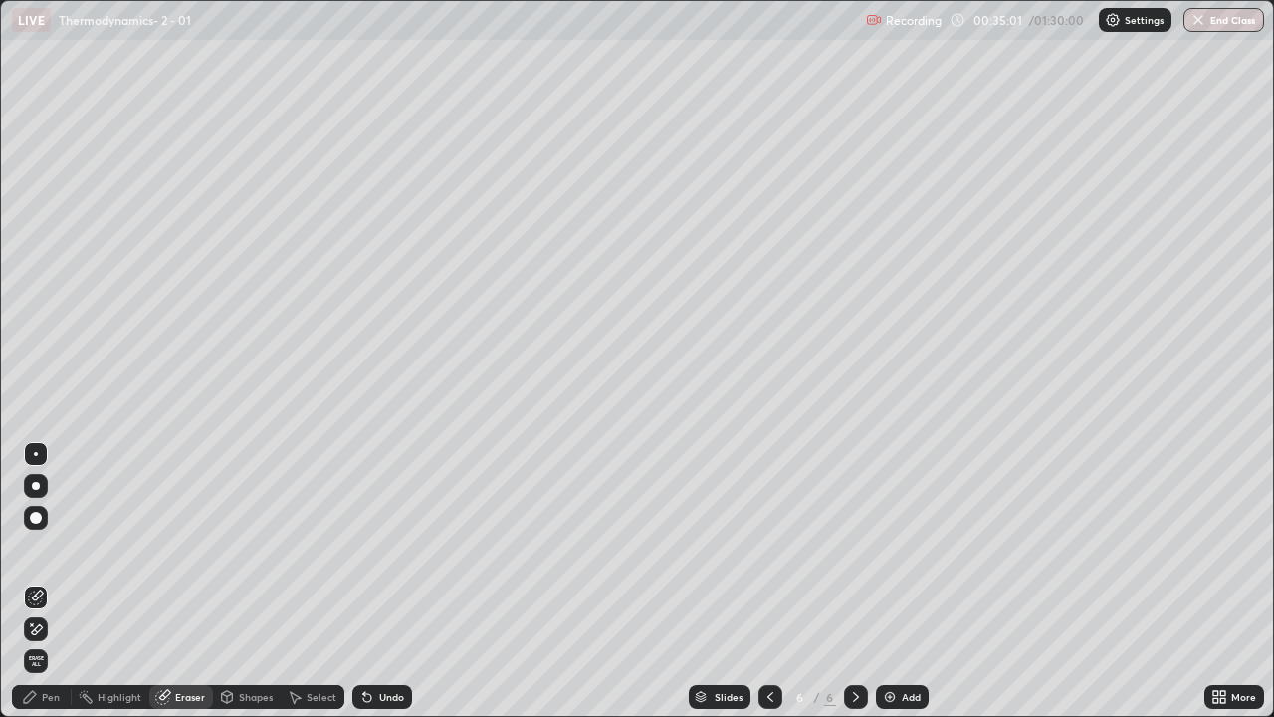
click at [48, 581] on div "Pen" at bounding box center [51, 697] width 18 height 10
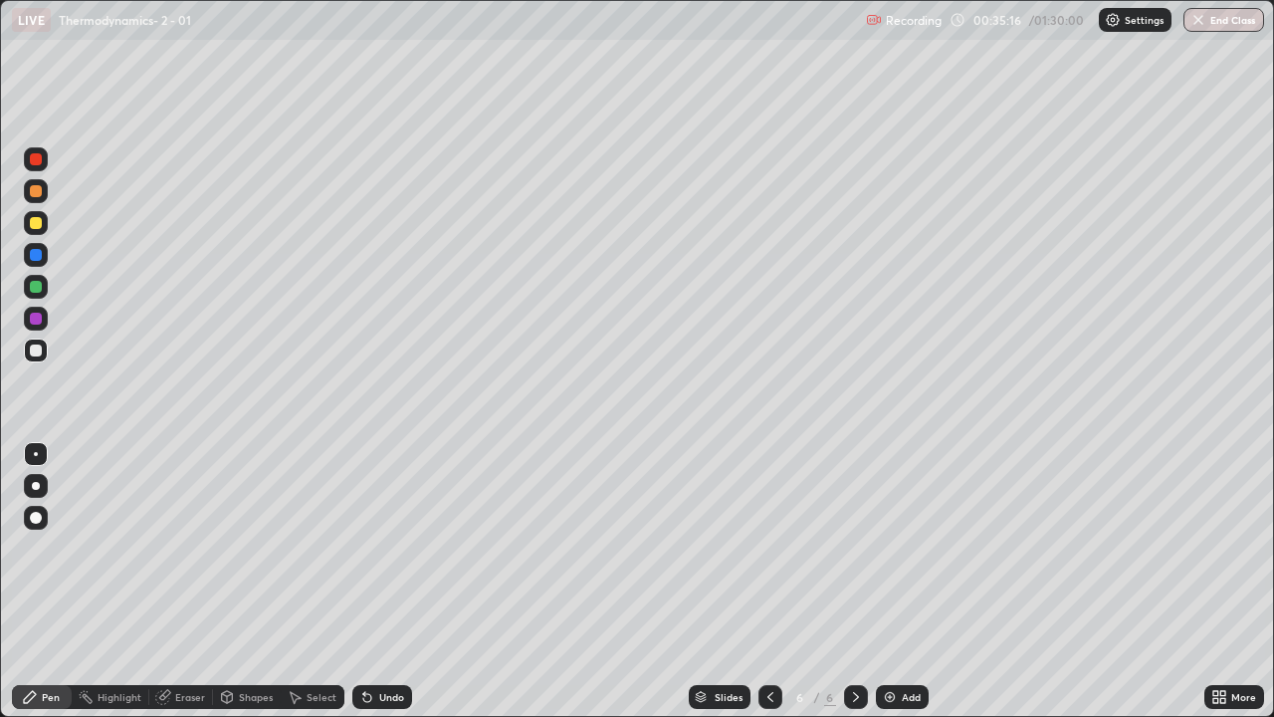
click at [396, 581] on div "Undo" at bounding box center [391, 697] width 25 height 10
click at [375, 581] on div "Undo" at bounding box center [382, 697] width 60 height 24
click at [379, 581] on div "Undo" at bounding box center [391, 697] width 25 height 10
click at [375, 581] on div "Undo" at bounding box center [382, 697] width 60 height 24
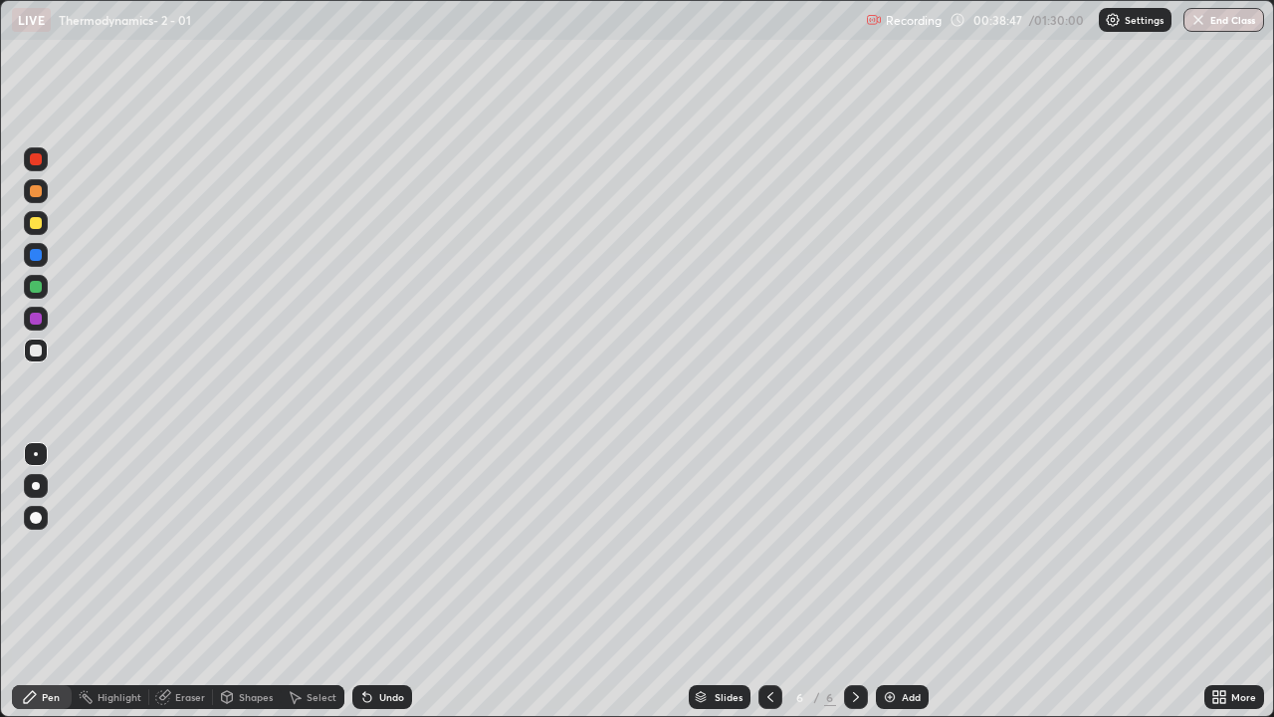
click at [893, 581] on img at bounding box center [890, 697] width 16 height 16
click at [897, 581] on div "Add" at bounding box center [902, 697] width 53 height 24
click at [189, 581] on div "Eraser" at bounding box center [190, 697] width 30 height 10
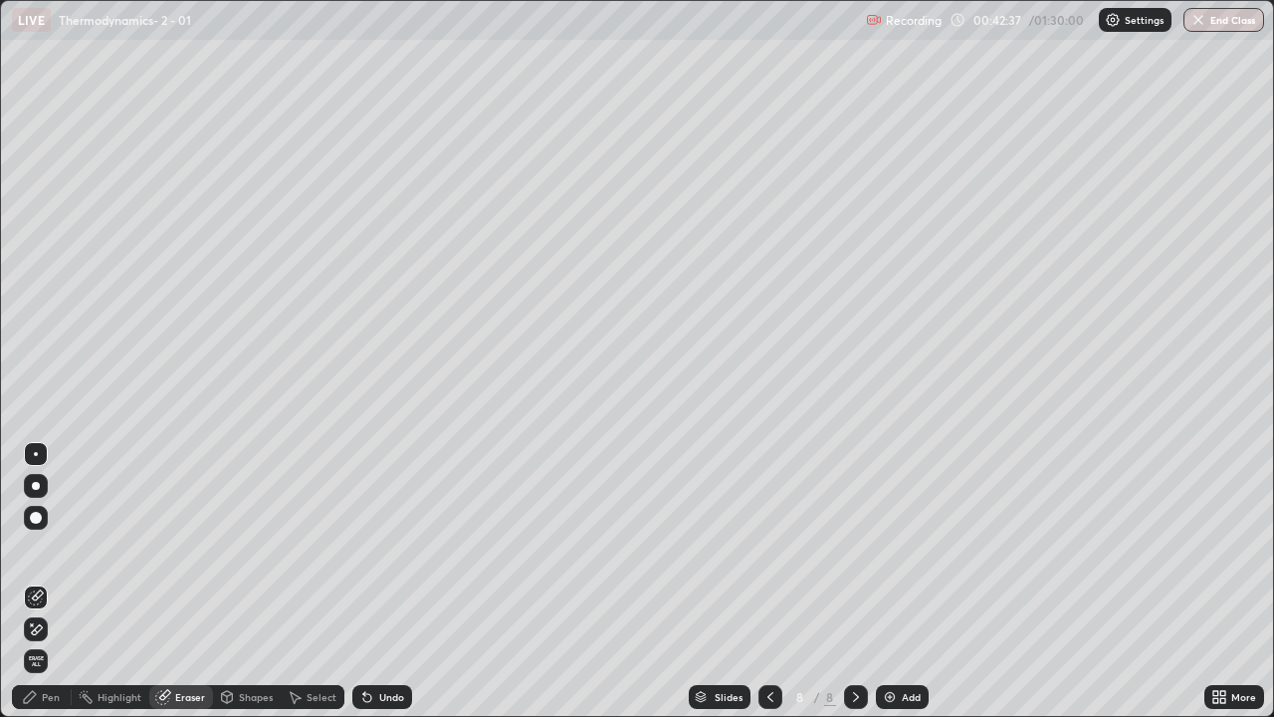
click at [44, 581] on div "Pen" at bounding box center [42, 697] width 60 height 24
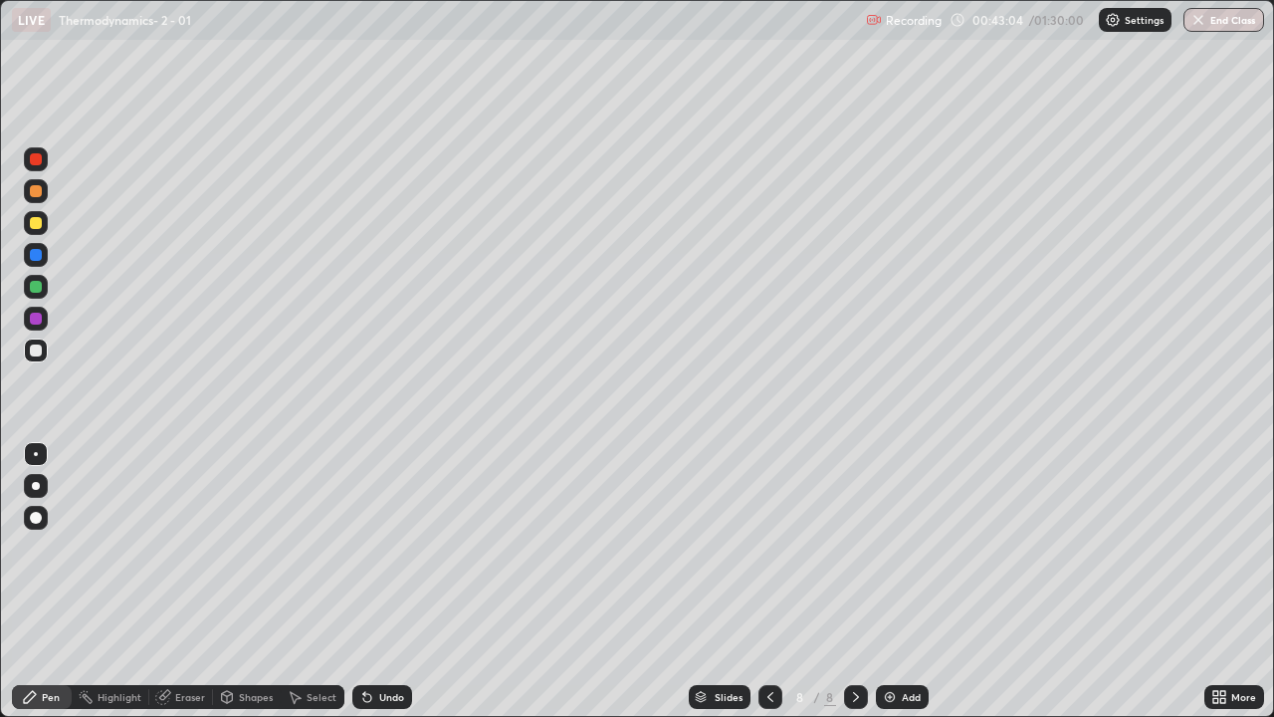
click at [383, 581] on div "Undo" at bounding box center [391, 697] width 25 height 10
click at [381, 581] on div "Undo" at bounding box center [382, 697] width 60 height 24
click at [310, 581] on div "Select" at bounding box center [313, 697] width 64 height 24
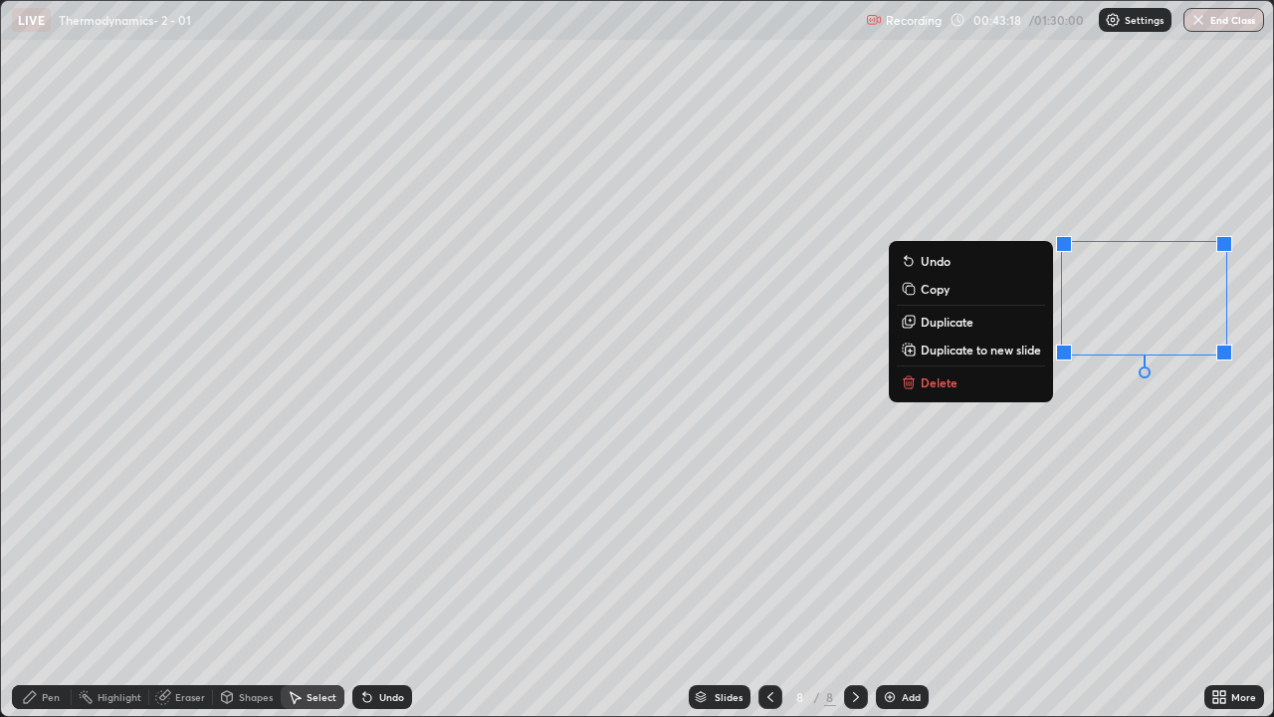
click at [54, 581] on div "Pen" at bounding box center [42, 697] width 60 height 24
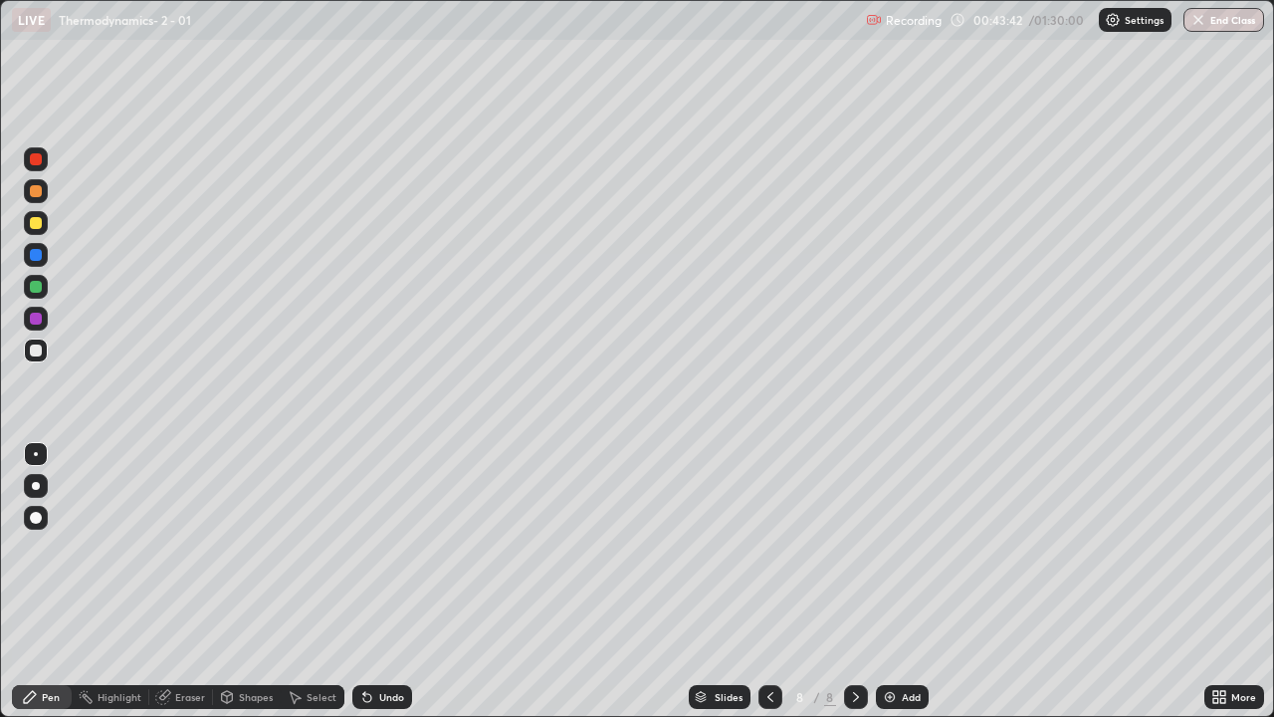
click at [388, 581] on div "Undo" at bounding box center [391, 697] width 25 height 10
click at [382, 581] on div "Undo" at bounding box center [391, 697] width 25 height 10
click at [381, 581] on div "Undo" at bounding box center [382, 697] width 60 height 24
click at [379, 581] on div "Undo" at bounding box center [391, 697] width 25 height 10
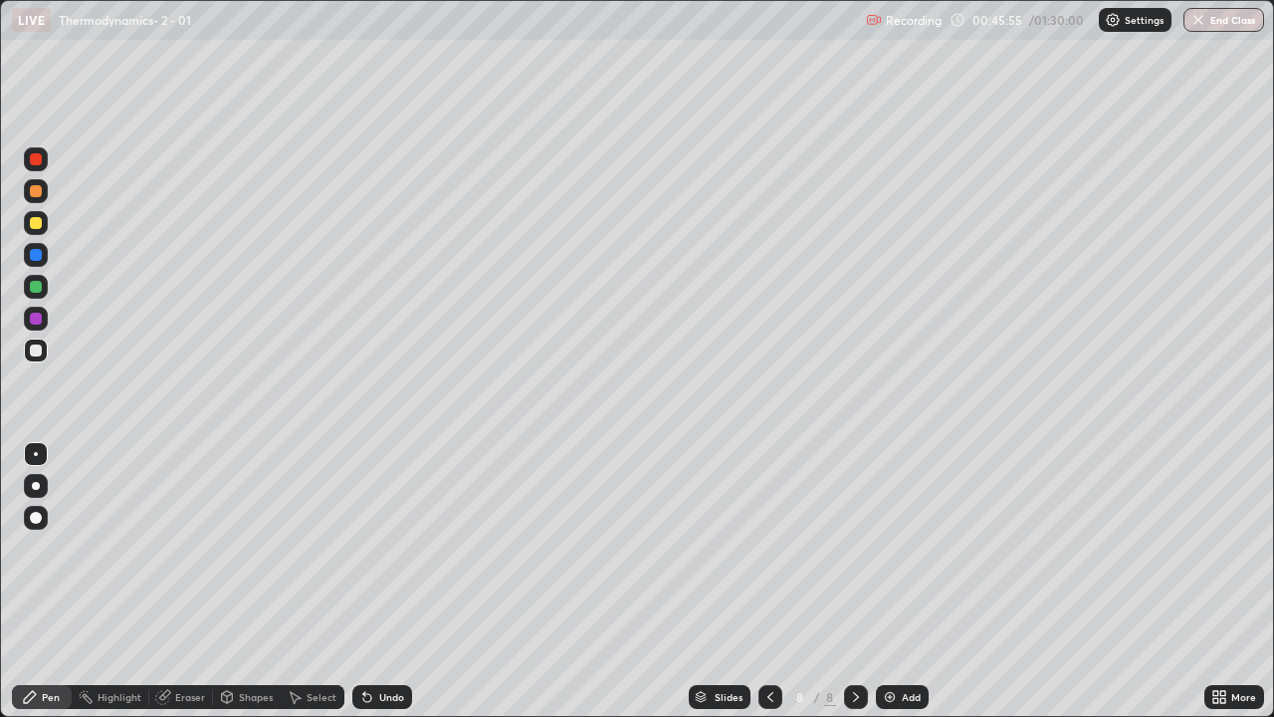
click at [379, 581] on div "Undo" at bounding box center [391, 697] width 25 height 10
click at [373, 581] on div "Undo" at bounding box center [382, 697] width 60 height 24
click at [882, 581] on img at bounding box center [890, 697] width 16 height 16
click at [190, 581] on div "Eraser" at bounding box center [190, 697] width 30 height 10
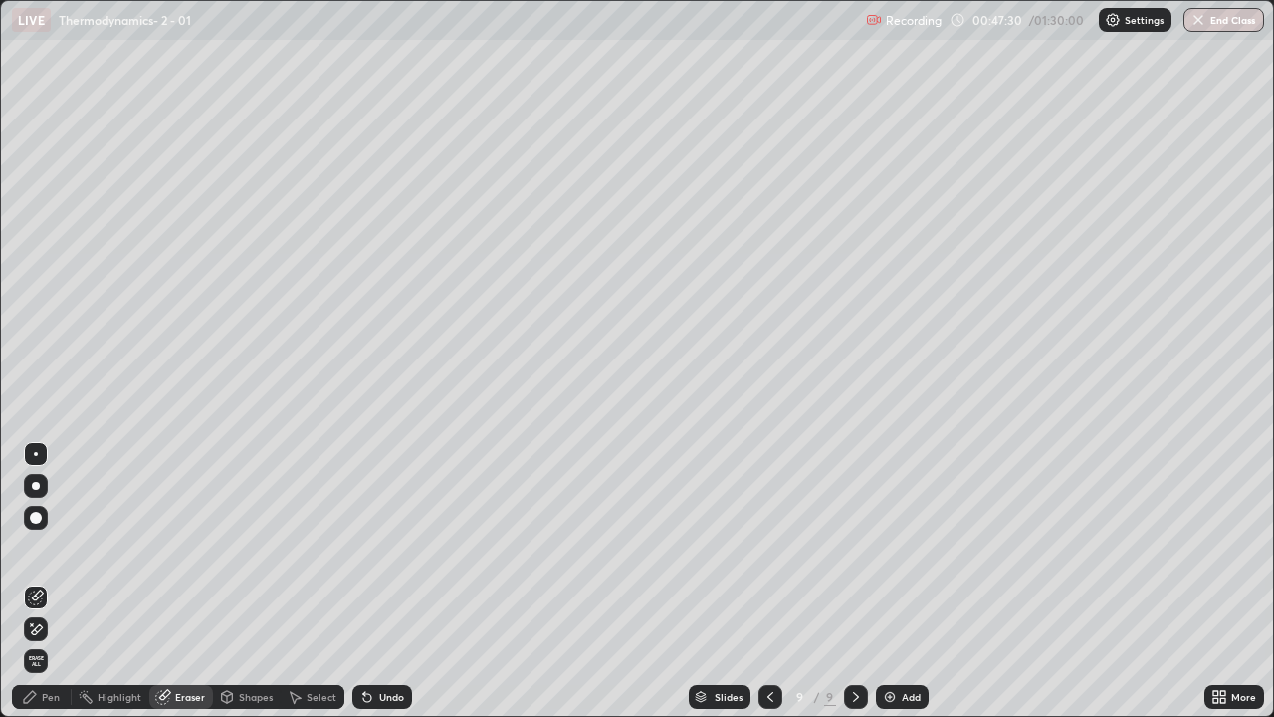
click at [50, 581] on div "Pen" at bounding box center [51, 697] width 18 height 10
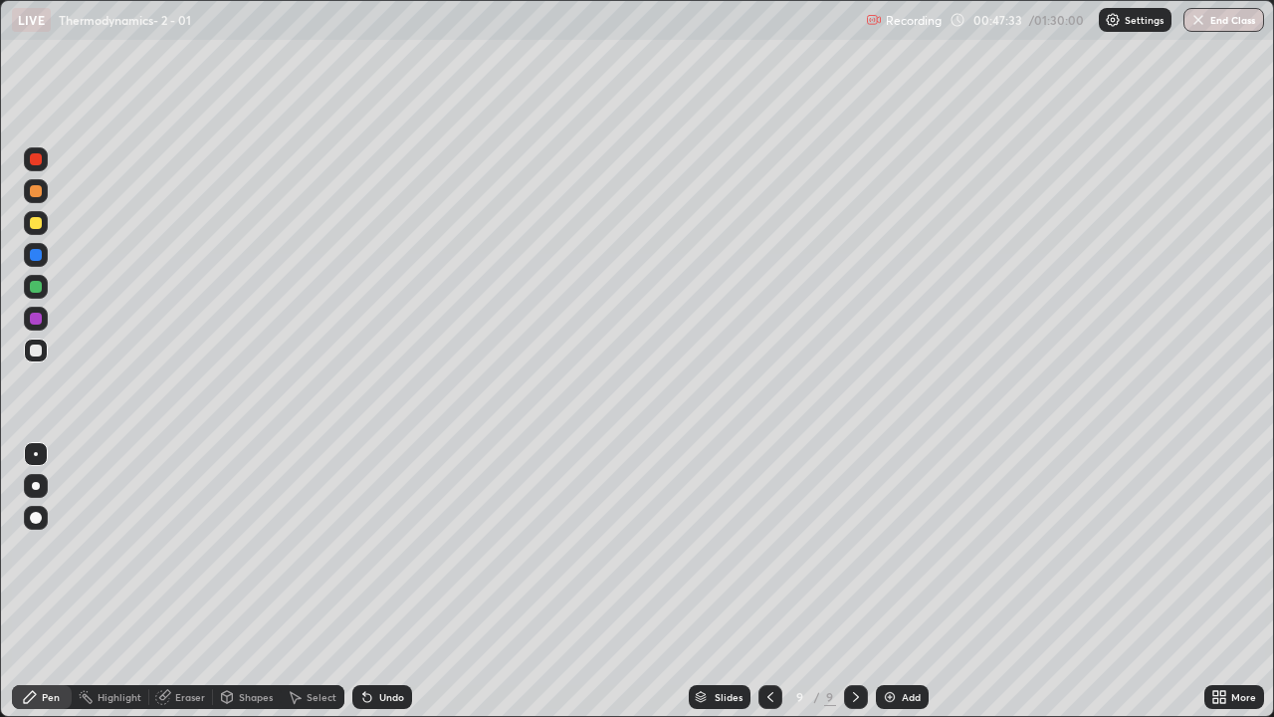
click at [39, 295] on div at bounding box center [36, 287] width 24 height 24
click at [244, 581] on div "Shapes" at bounding box center [256, 697] width 34 height 10
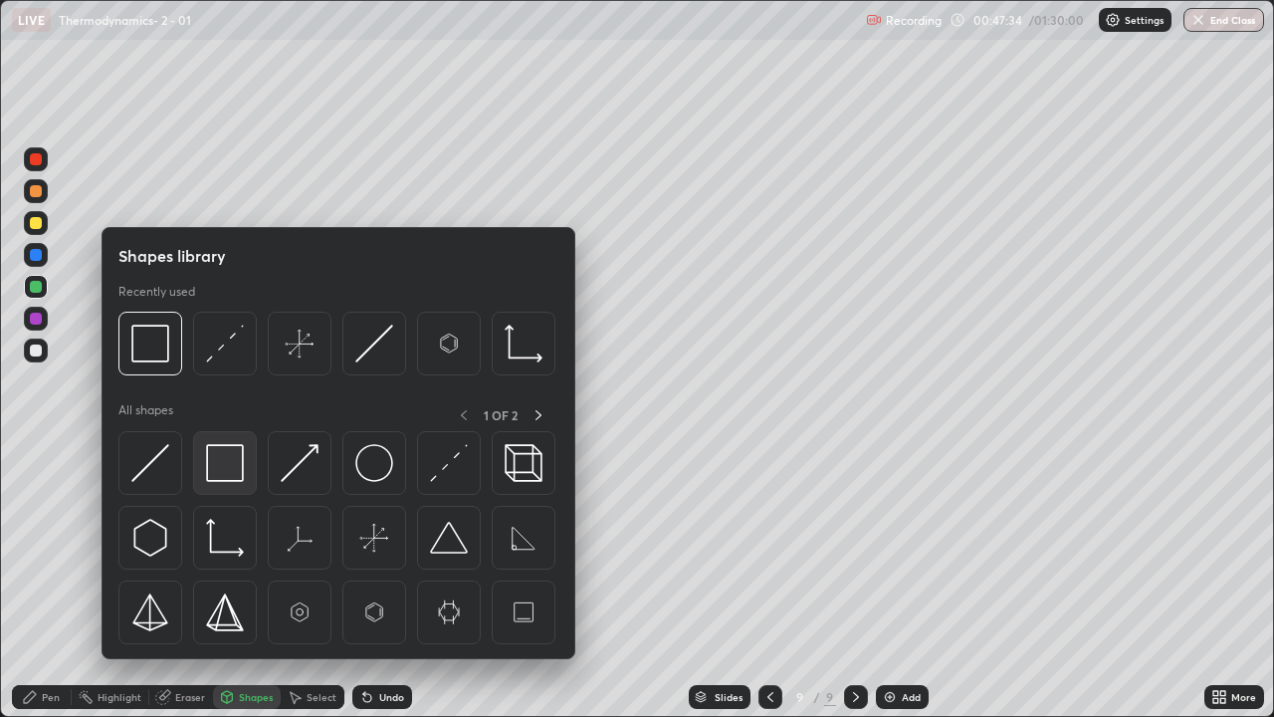
click at [232, 456] on img at bounding box center [225, 463] width 38 height 38
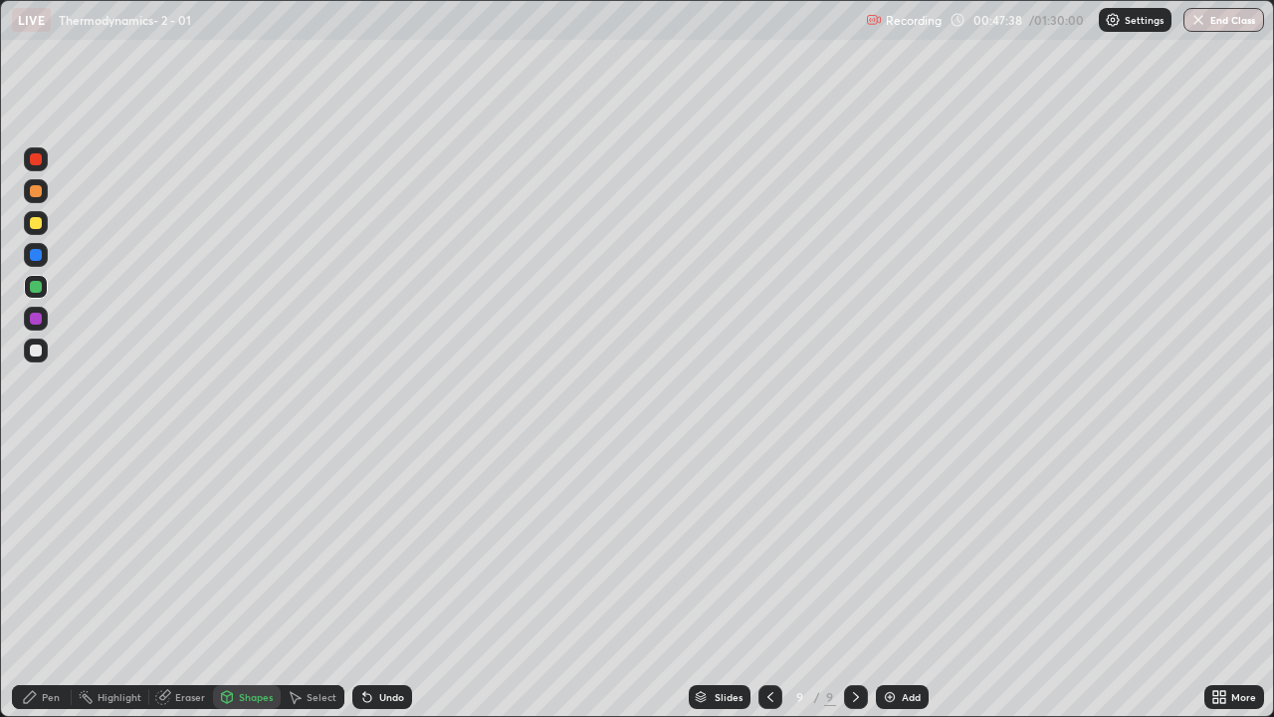
click at [48, 581] on div "Pen" at bounding box center [51, 697] width 18 height 10
click at [41, 348] on div at bounding box center [36, 350] width 12 height 12
click at [255, 581] on div "Shapes" at bounding box center [256, 697] width 34 height 10
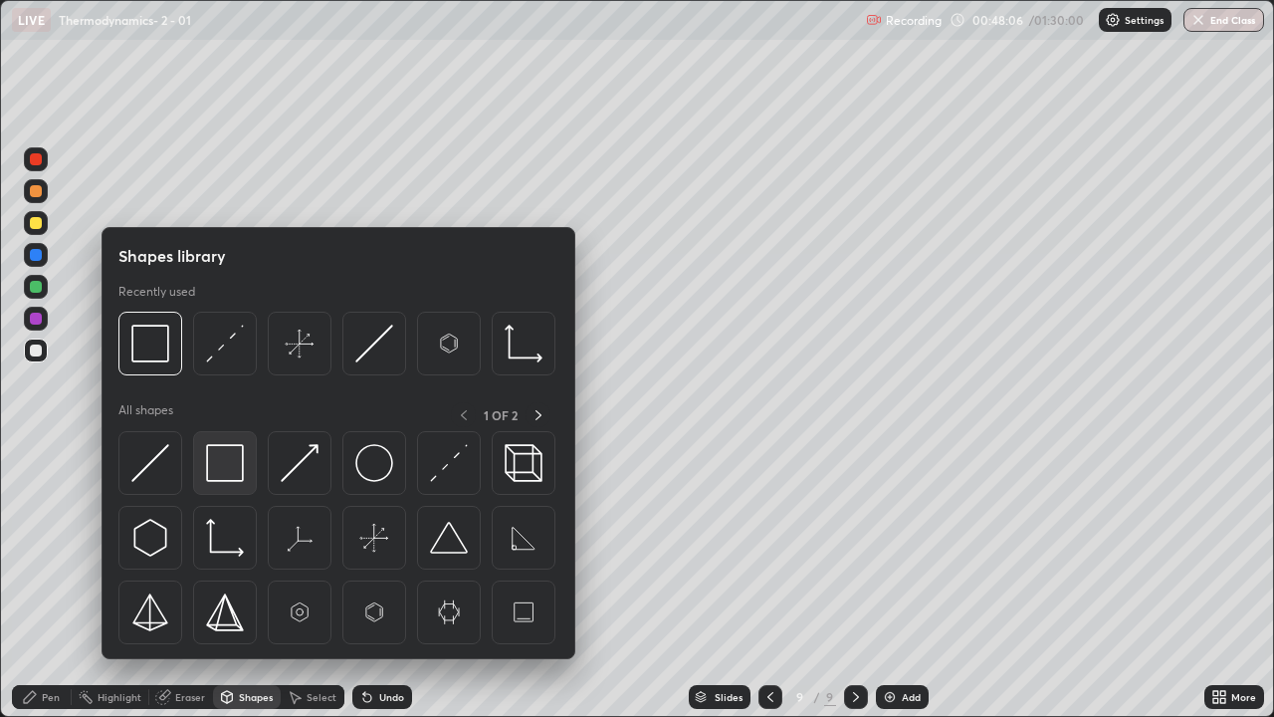
click at [236, 463] on img at bounding box center [225, 463] width 38 height 38
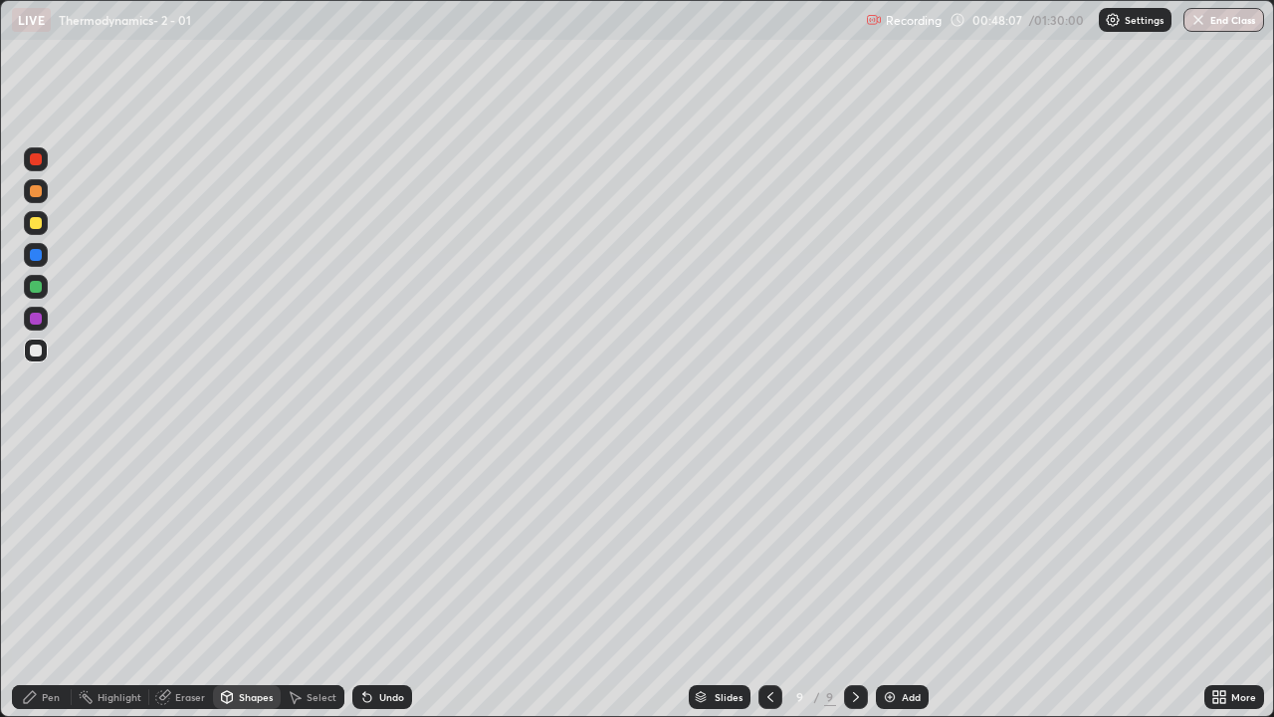
click at [43, 296] on div at bounding box center [36, 287] width 24 height 24
click at [182, 581] on div "Eraser" at bounding box center [190, 697] width 30 height 10
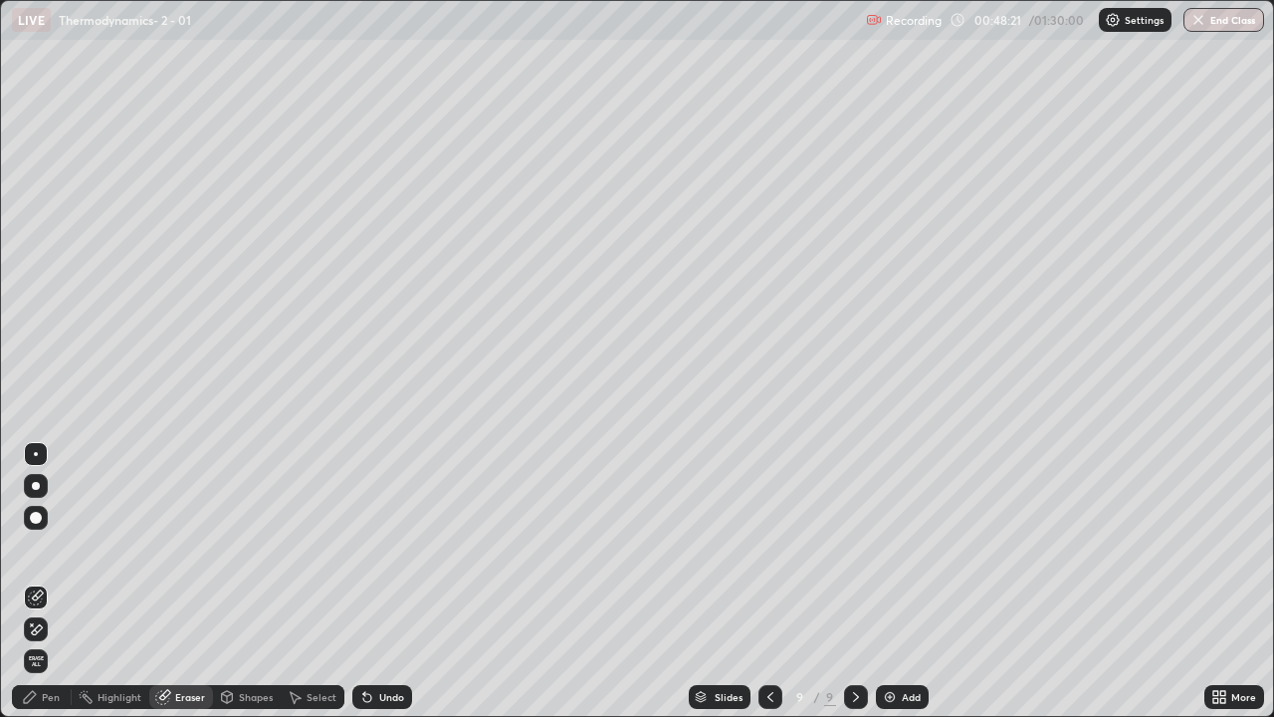
click at [28, 581] on icon at bounding box center [30, 697] width 12 height 12
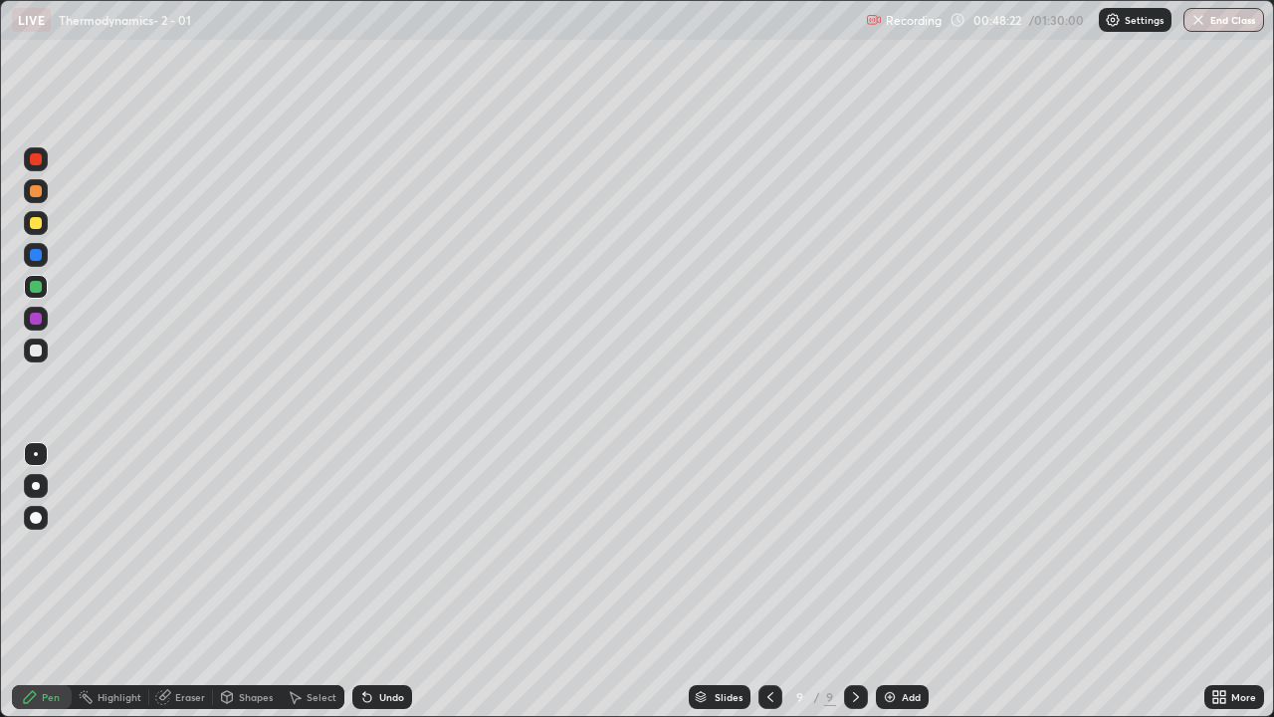
click at [33, 352] on div at bounding box center [36, 350] width 12 height 12
click at [888, 581] on img at bounding box center [890, 697] width 16 height 16
click at [768, 581] on icon at bounding box center [770, 697] width 16 height 16
click at [851, 581] on icon at bounding box center [856, 697] width 16 height 16
click at [768, 581] on icon at bounding box center [770, 697] width 16 height 16
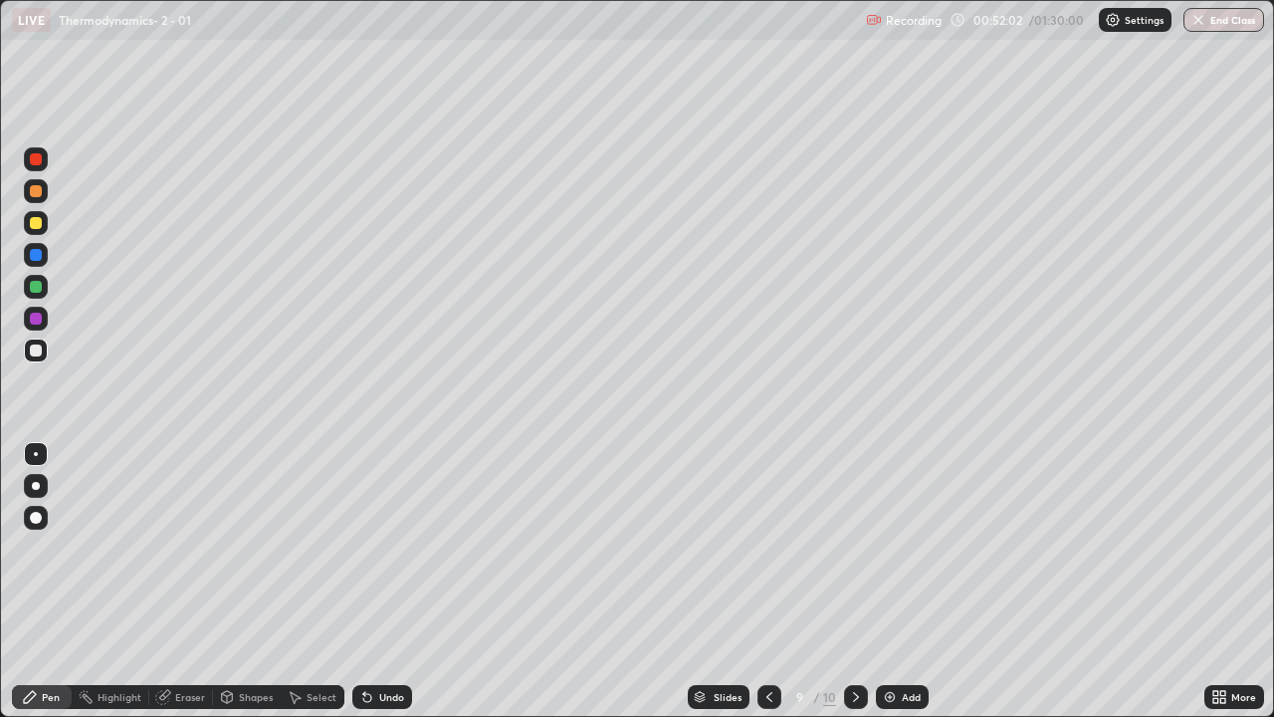
click at [844, 581] on div at bounding box center [856, 697] width 24 height 24
click at [768, 581] on icon at bounding box center [770, 697] width 16 height 16
click at [865, 581] on div at bounding box center [856, 697] width 24 height 24
click at [886, 581] on img at bounding box center [890, 697] width 16 height 16
click at [191, 581] on div "Eraser" at bounding box center [190, 697] width 30 height 10
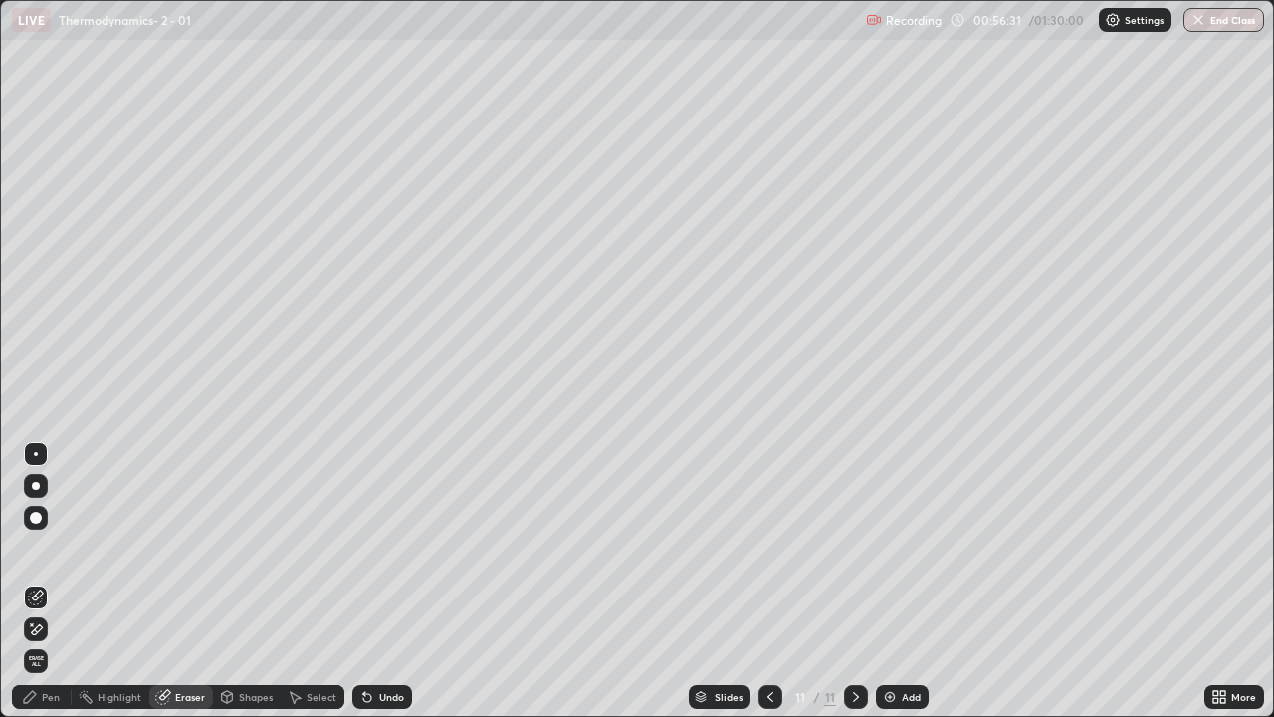
click at [47, 581] on div "Pen" at bounding box center [51, 697] width 18 height 10
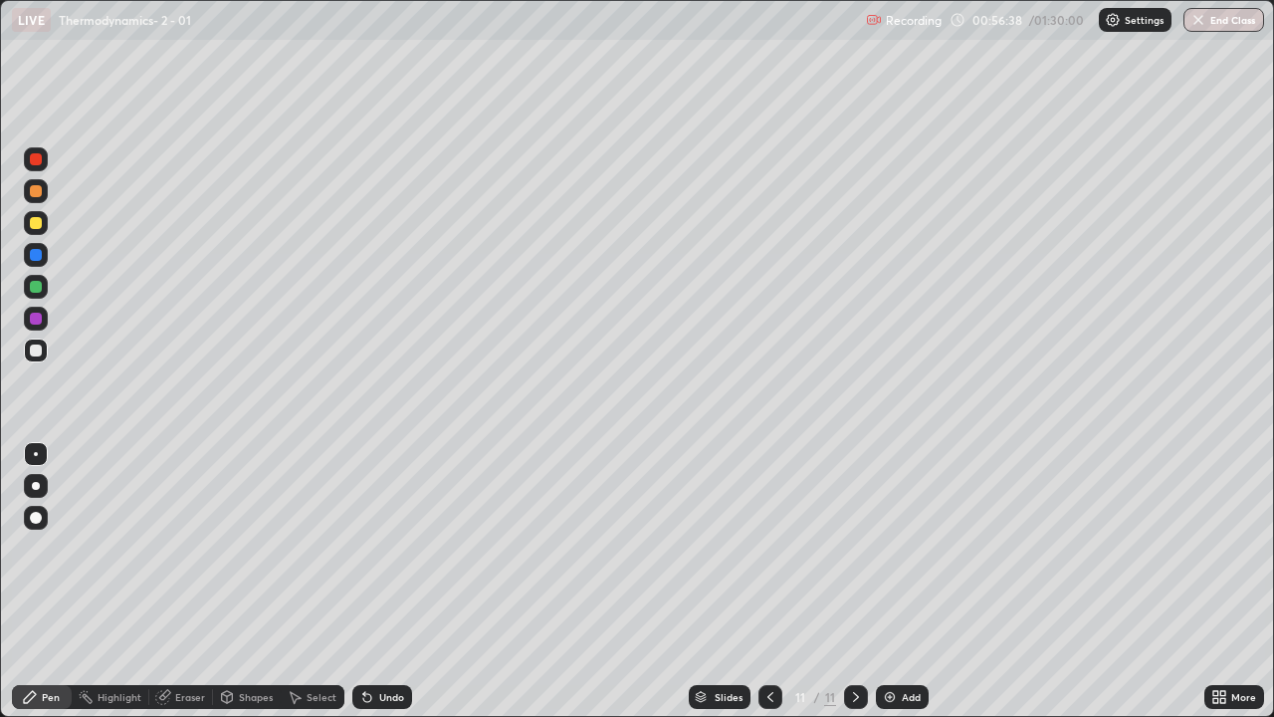
click at [379, 581] on div "Undo" at bounding box center [391, 697] width 25 height 10
click at [882, 581] on div "Add" at bounding box center [902, 697] width 53 height 24
click at [383, 581] on div "Undo" at bounding box center [382, 697] width 60 height 24
click at [382, 581] on div "Undo" at bounding box center [391, 697] width 25 height 10
click at [379, 581] on div "Undo" at bounding box center [391, 697] width 25 height 10
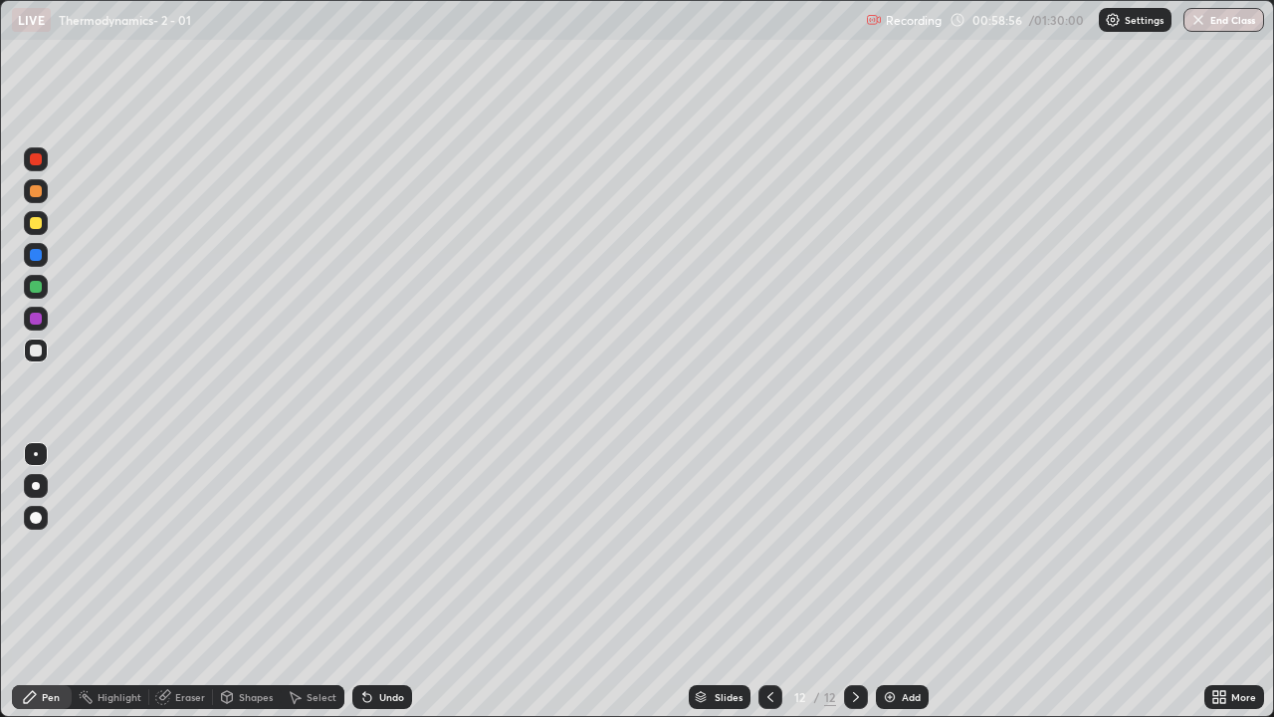
click at [366, 581] on icon at bounding box center [367, 698] width 8 height 8
click at [385, 581] on div "Undo" at bounding box center [391, 697] width 25 height 10
click at [364, 581] on icon at bounding box center [367, 698] width 8 height 8
click at [375, 581] on div "Undo" at bounding box center [382, 697] width 60 height 24
click at [381, 581] on div "Undo" at bounding box center [391, 697] width 25 height 10
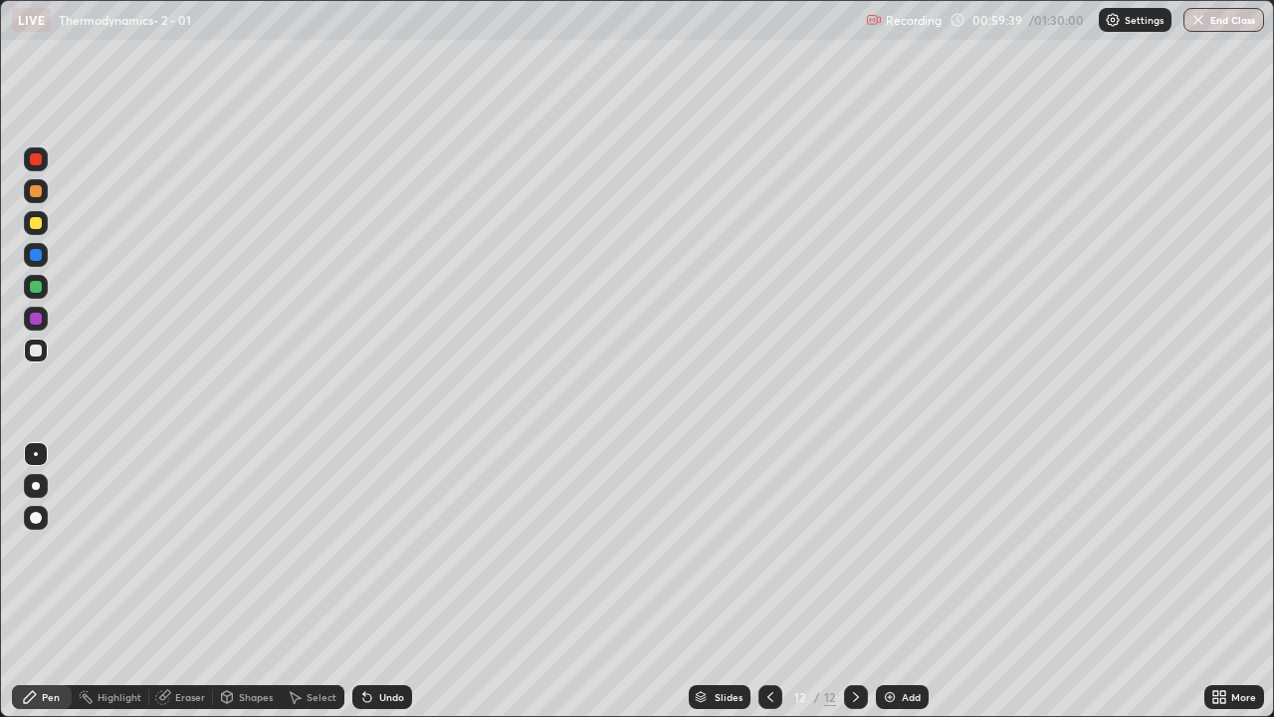
click at [383, 581] on div "Undo" at bounding box center [391, 697] width 25 height 10
click at [769, 581] on icon at bounding box center [771, 697] width 16 height 16
click at [765, 581] on icon at bounding box center [771, 697] width 16 height 16
click at [763, 581] on icon at bounding box center [771, 697] width 16 height 16
click at [759, 581] on div at bounding box center [771, 697] width 24 height 24
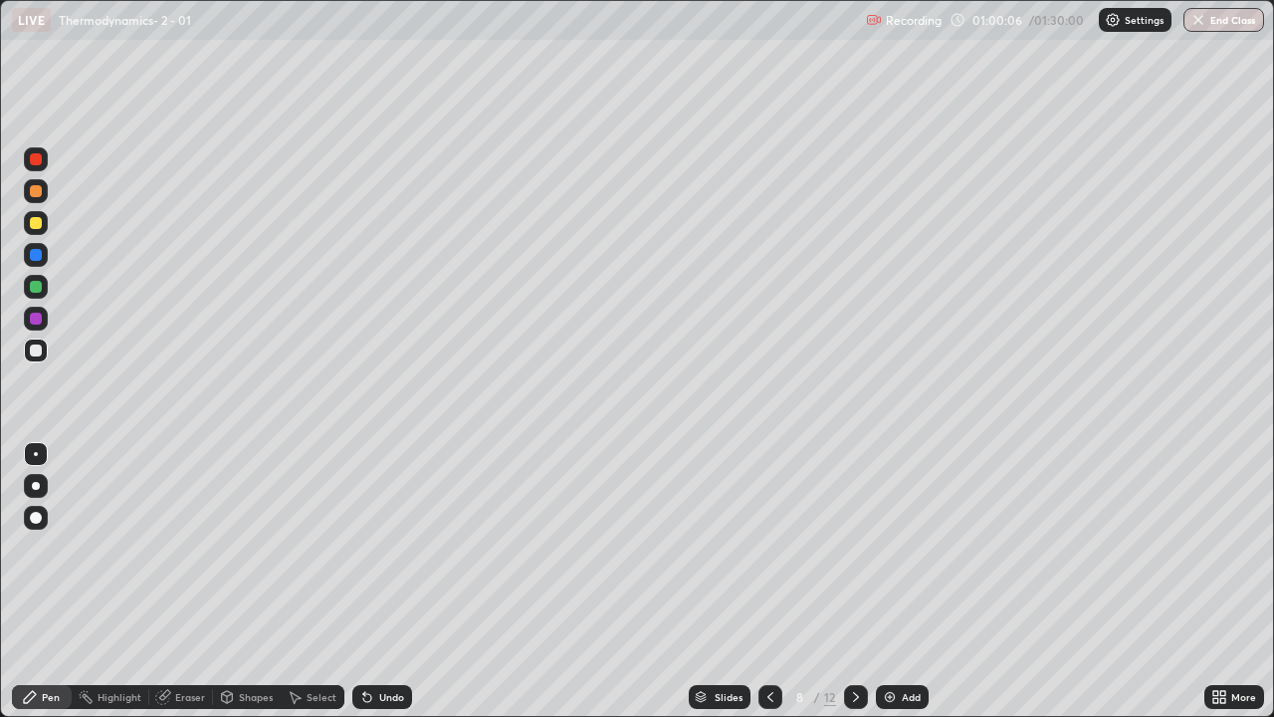
click at [768, 581] on div at bounding box center [771, 697] width 24 height 24
click at [762, 581] on div at bounding box center [771, 697] width 24 height 24
click at [852, 581] on icon at bounding box center [856, 697] width 16 height 16
click at [855, 581] on icon at bounding box center [856, 697] width 16 height 16
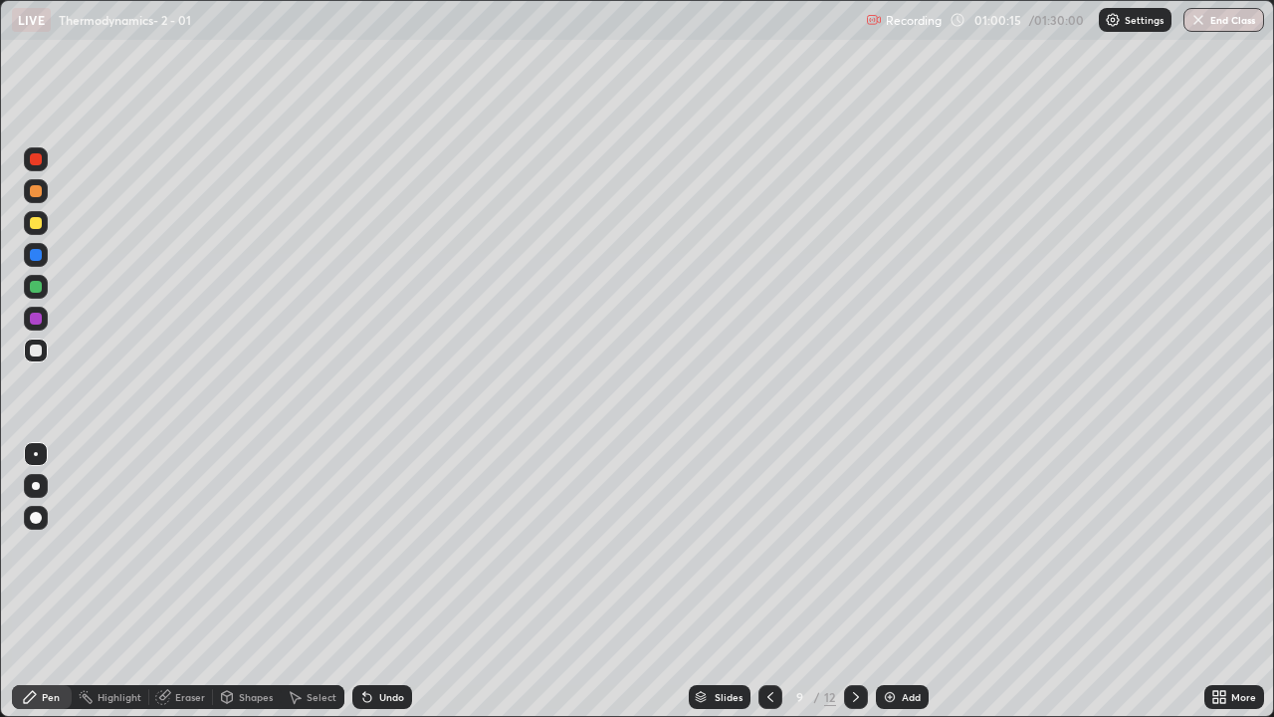
click at [854, 581] on icon at bounding box center [856, 697] width 16 height 16
click at [862, 581] on div at bounding box center [856, 697] width 24 height 24
click at [864, 581] on div at bounding box center [856, 697] width 24 height 40
click at [383, 581] on div "Undo" at bounding box center [382, 697] width 60 height 24
click at [379, 581] on div "Undo" at bounding box center [391, 697] width 25 height 10
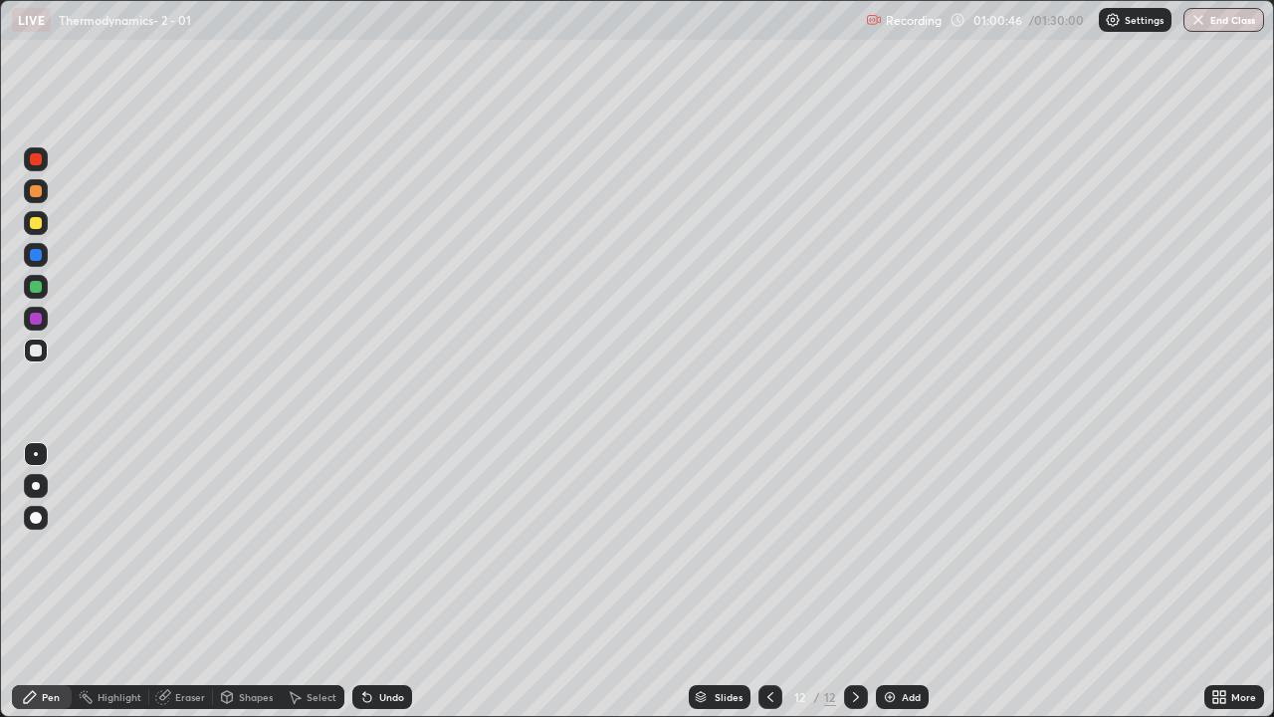
click at [379, 581] on div "Undo" at bounding box center [391, 697] width 25 height 10
click at [178, 581] on div "Eraser" at bounding box center [190, 697] width 30 height 10
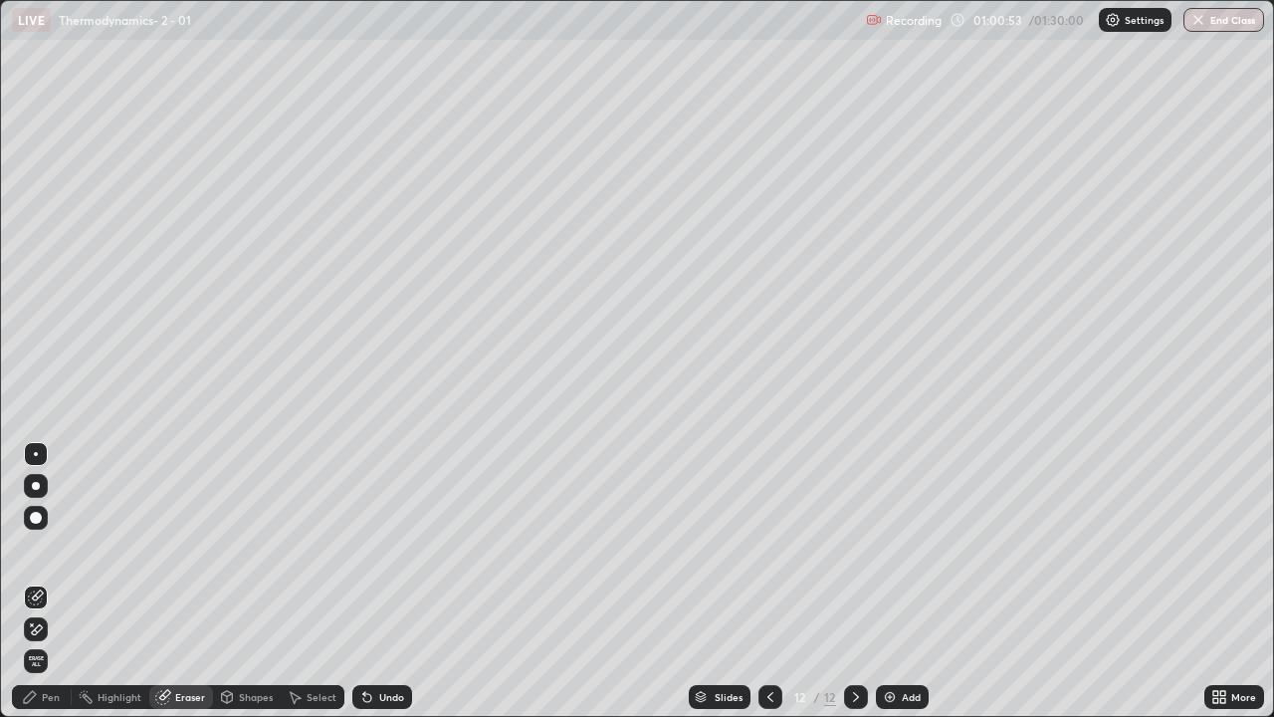
click at [48, 581] on div "Pen" at bounding box center [51, 697] width 18 height 10
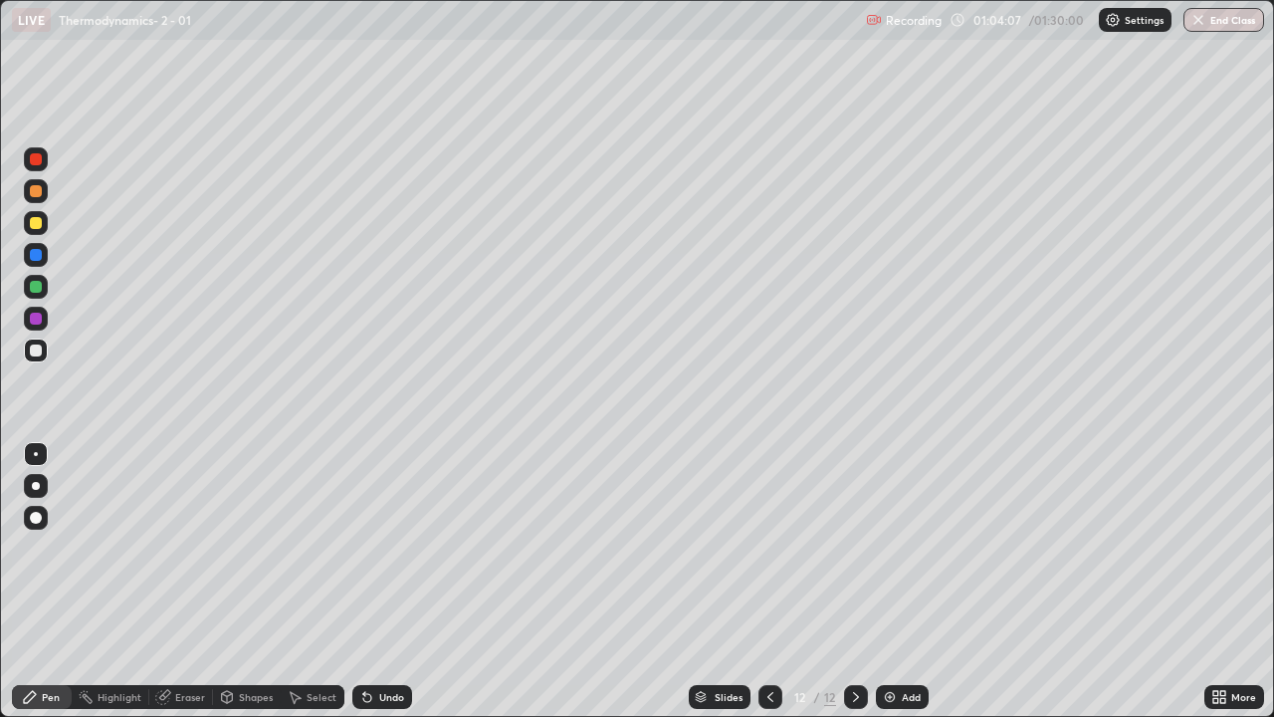
click at [902, 581] on div "Add" at bounding box center [911, 697] width 19 height 10
click at [32, 494] on div at bounding box center [36, 486] width 24 height 24
click at [188, 581] on div "Eraser" at bounding box center [190, 697] width 30 height 10
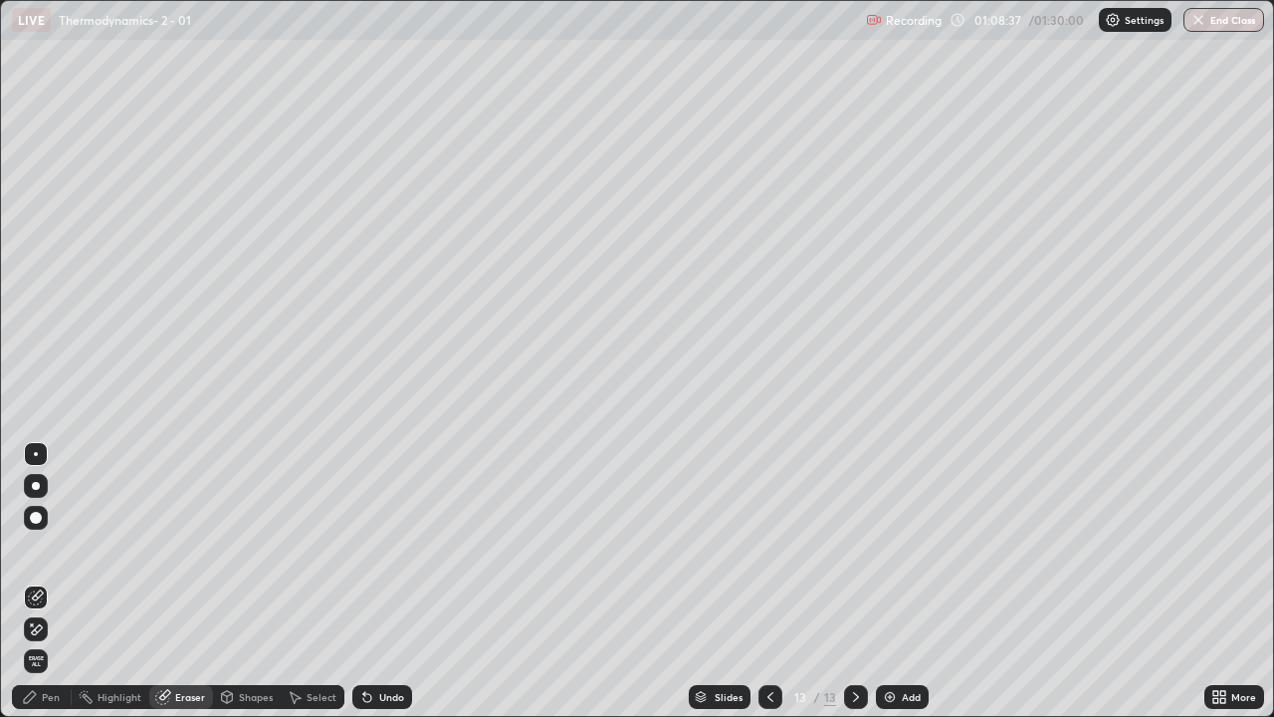
click at [53, 581] on div "Pen" at bounding box center [51, 697] width 18 height 10
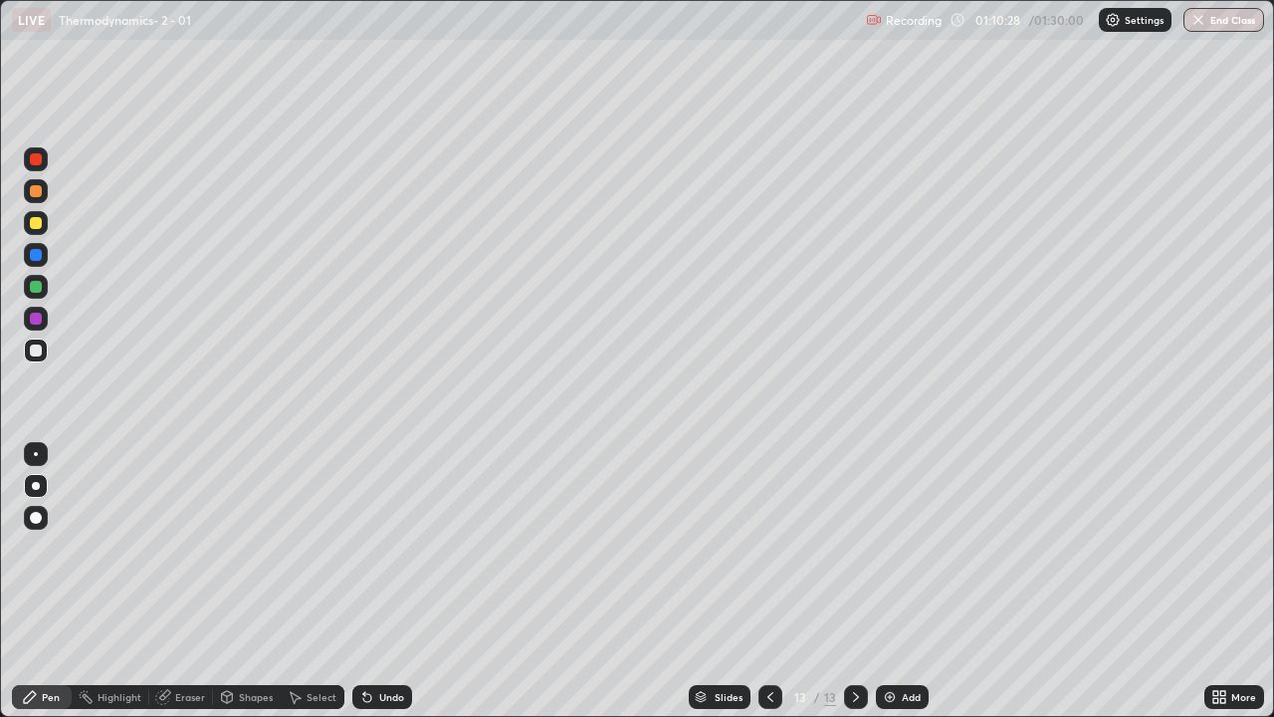
click at [396, 581] on div "Undo" at bounding box center [391, 697] width 25 height 10
click at [175, 581] on div "Eraser" at bounding box center [181, 697] width 64 height 24
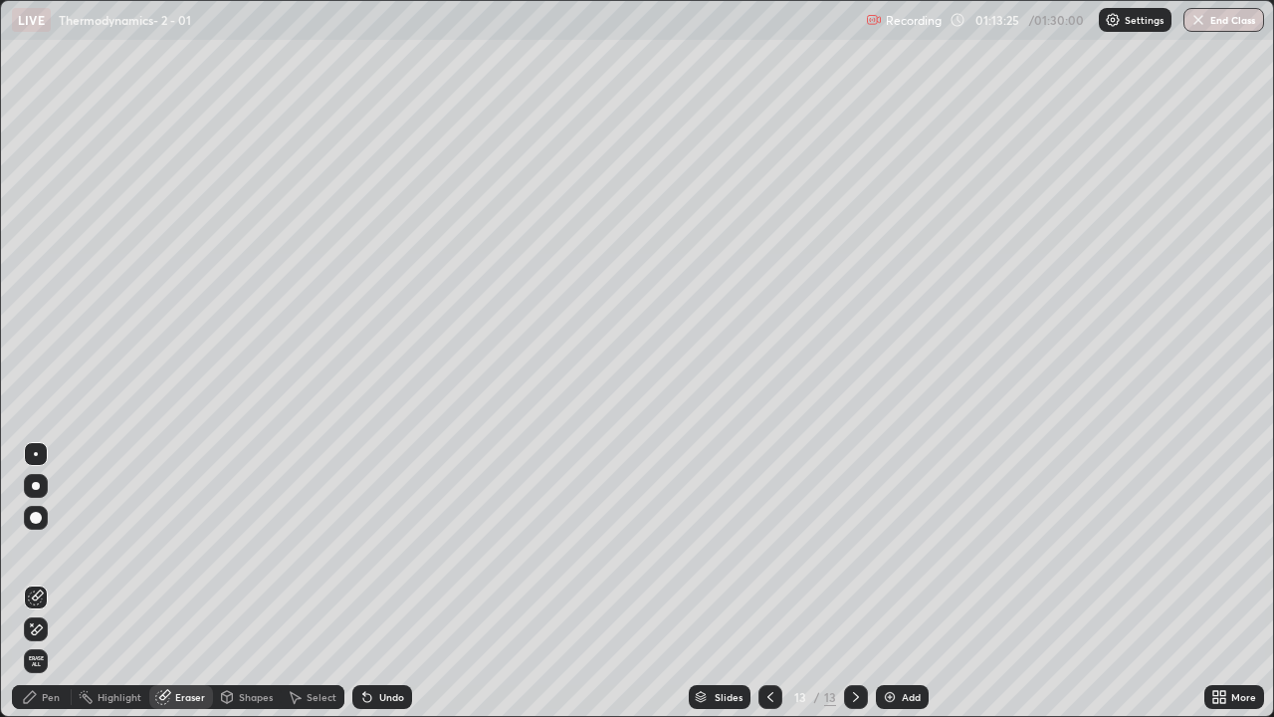
click at [37, 581] on span "Erase all" at bounding box center [36, 661] width 22 height 12
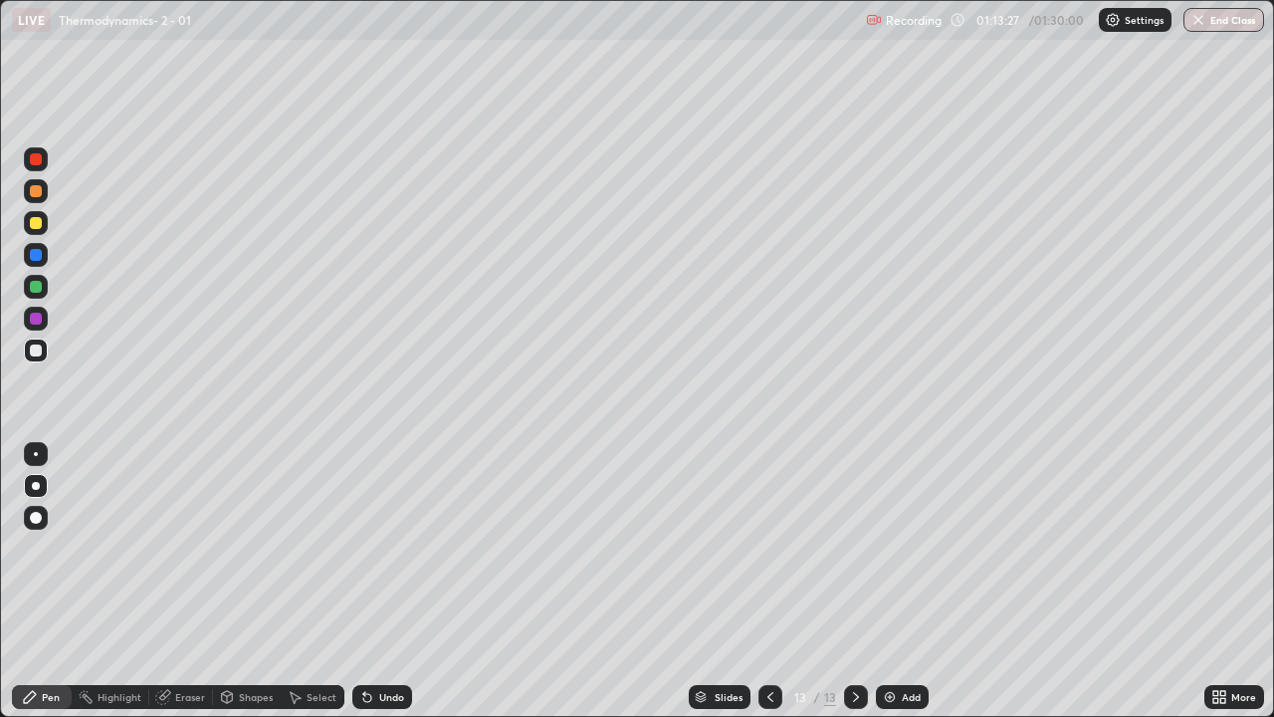
click at [765, 581] on icon at bounding box center [771, 697] width 16 height 16
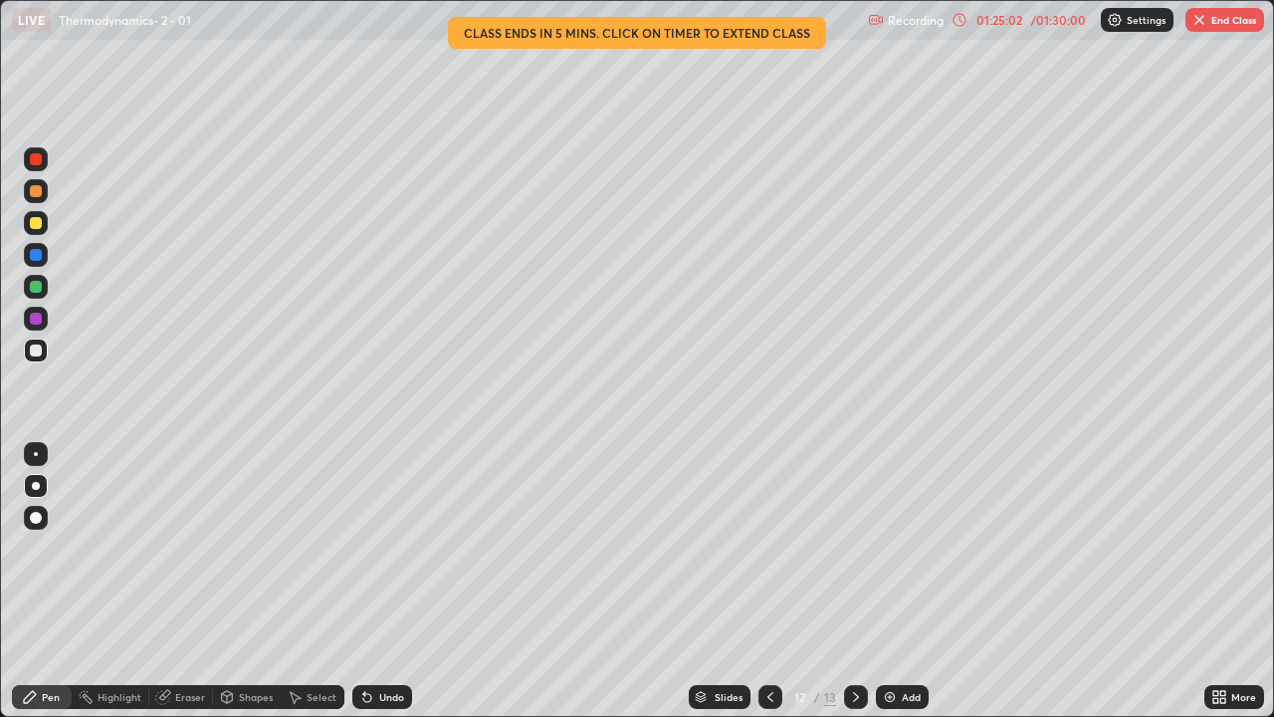
click at [1238, 23] on button "End Class" at bounding box center [1225, 20] width 79 height 24
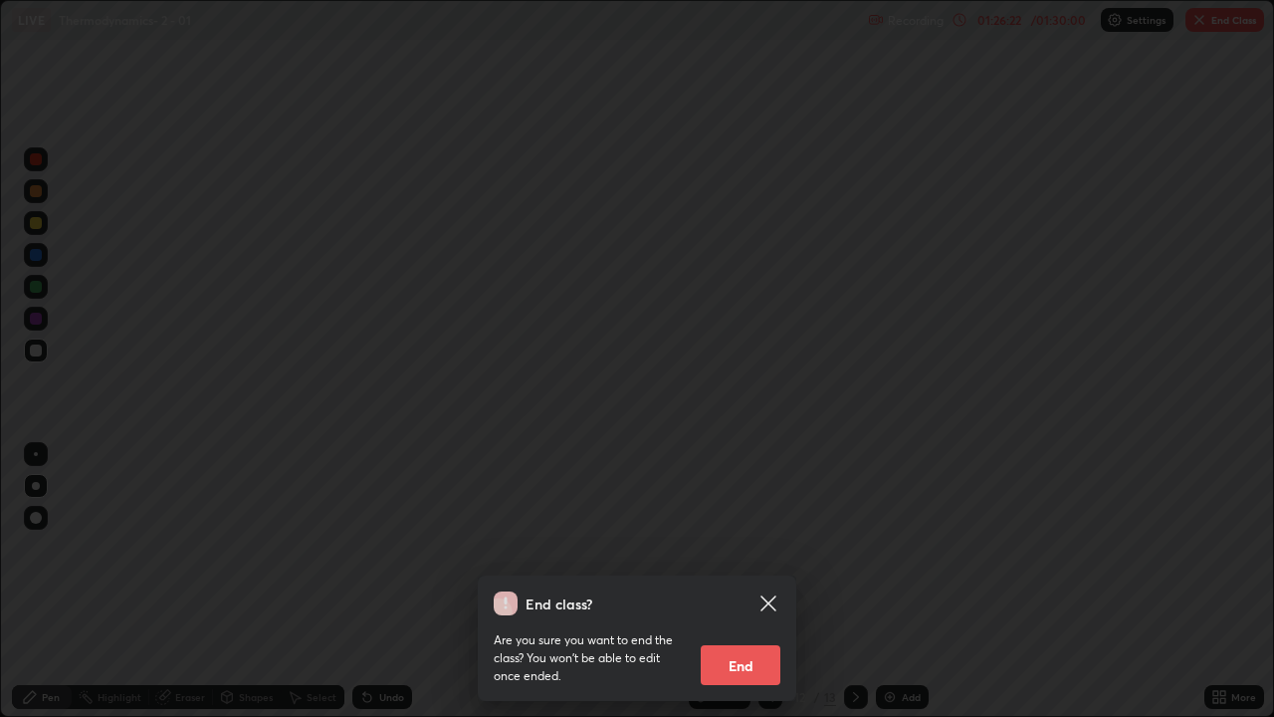
click at [735, 581] on button "End" at bounding box center [741, 665] width 80 height 40
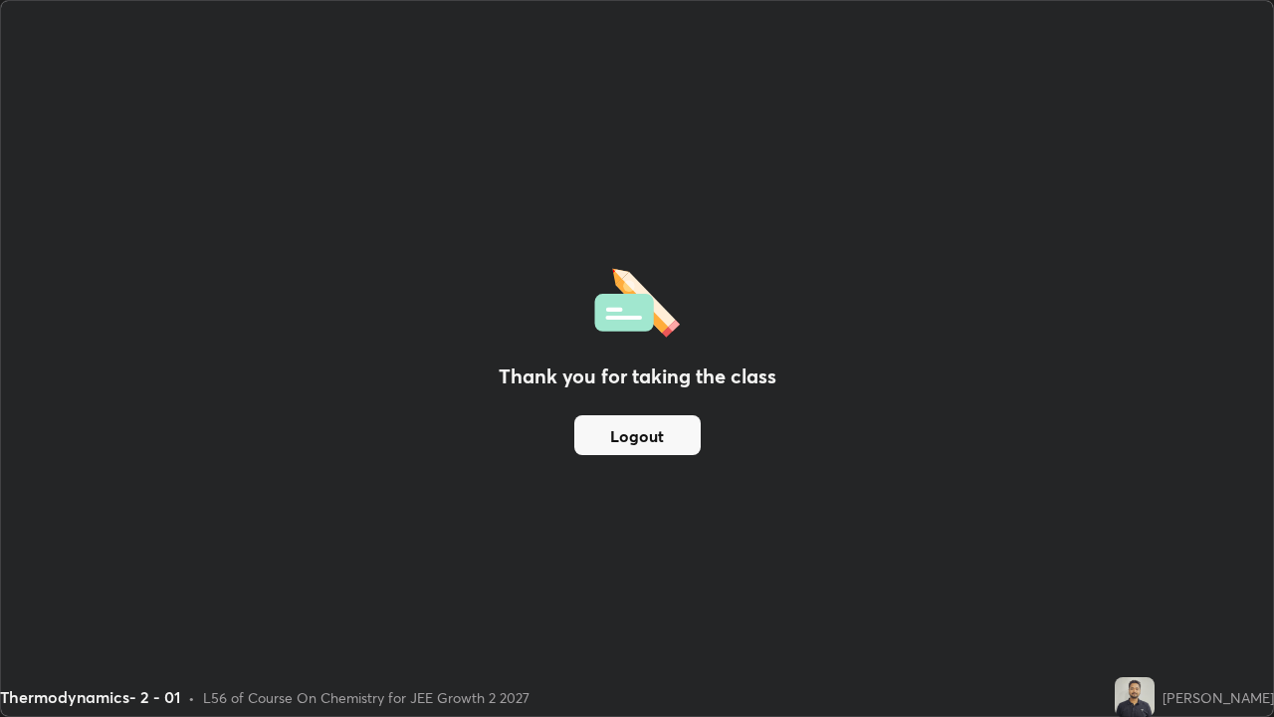
click at [663, 439] on button "Logout" at bounding box center [637, 435] width 126 height 40
click at [636, 446] on button "Logout" at bounding box center [637, 435] width 126 height 40
click at [639, 445] on button "Logout" at bounding box center [637, 435] width 126 height 40
